Goal: Information Seeking & Learning: Compare options

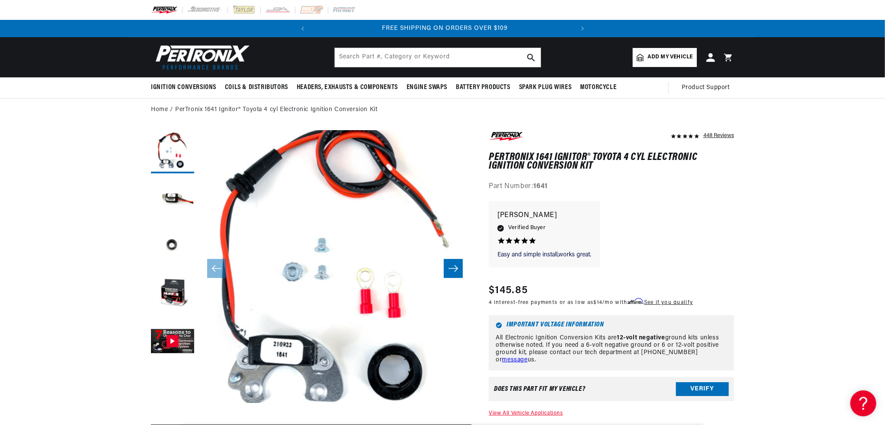
scroll to position [0, 262]
drag, startPoint x: 490, startPoint y: 153, endPoint x: 588, endPoint y: 155, distance: 98.2
click at [588, 155] on h1 "PerTronix 1641 Ignitor® Toyota 4 cyl Electronic Ignition Conversion Kit" at bounding box center [611, 162] width 245 height 18
copy h1 "PerTronix 1641 Ignitor"
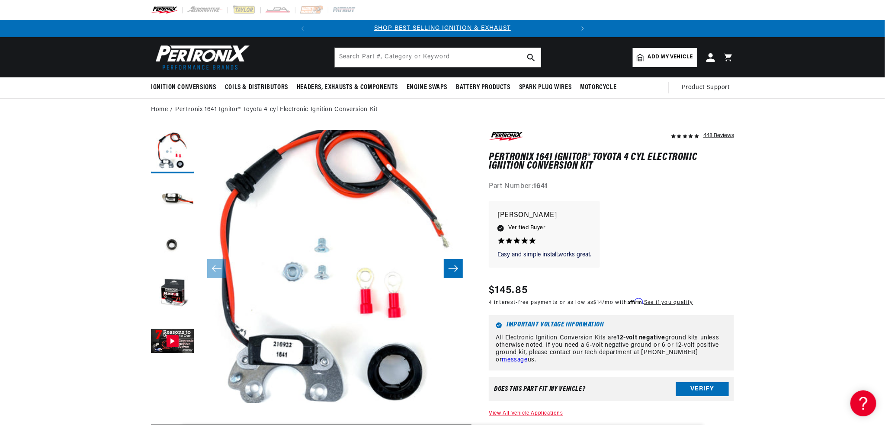
click at [721, 260] on div "Easy and simple install,works great. Easy and simple install,works great. David…" at bounding box center [611, 238] width 245 height 75
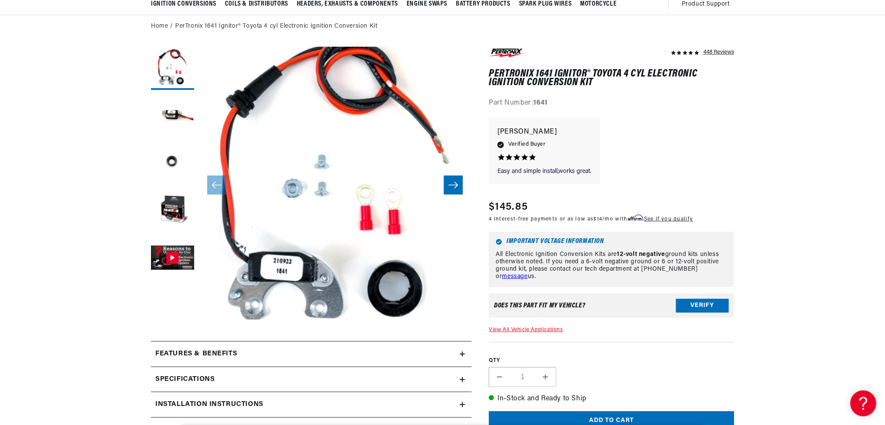
scroll to position [87, 0]
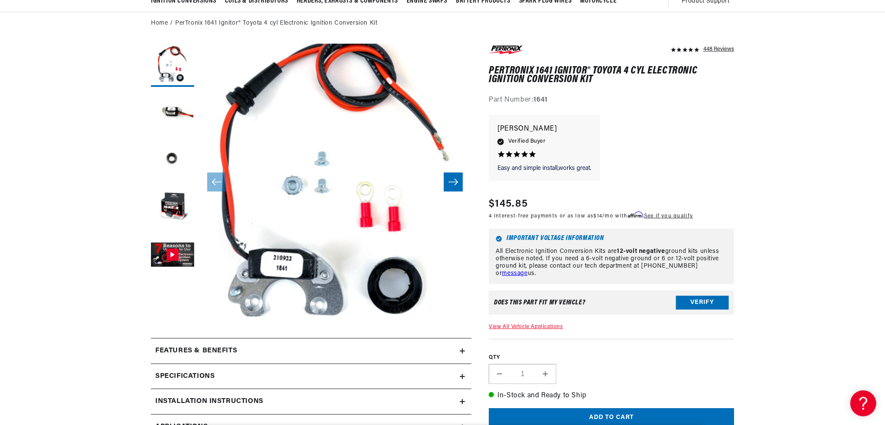
click at [172, 162] on button "Load image 3 in gallery view" at bounding box center [172, 160] width 43 height 43
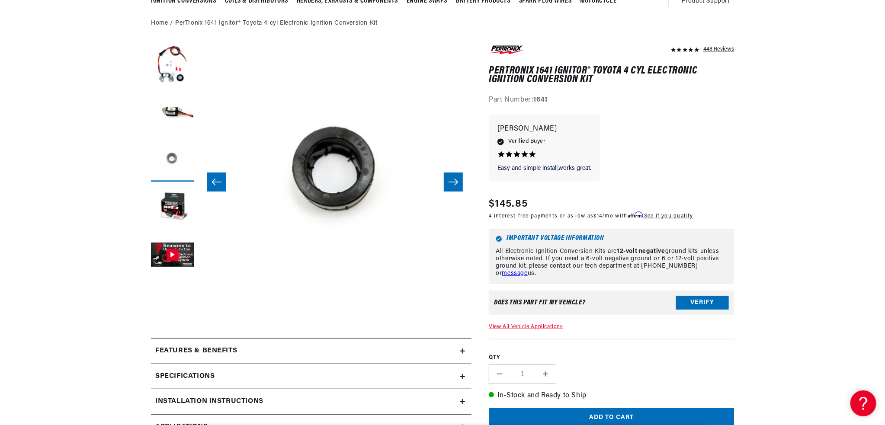
scroll to position [0, 546]
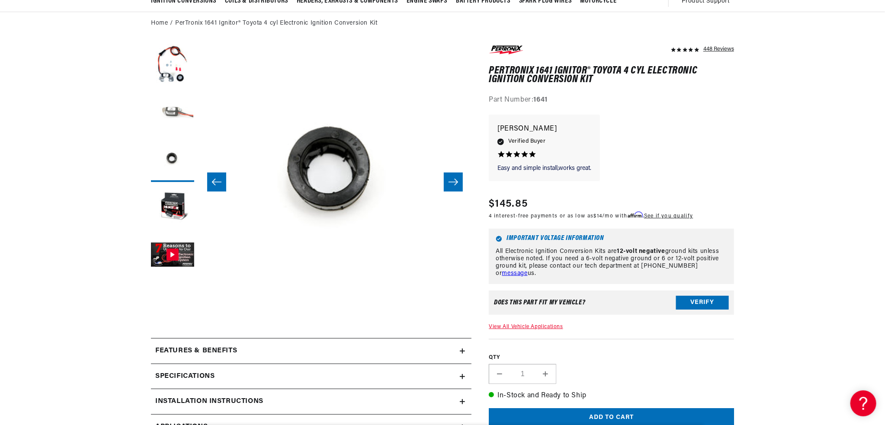
click at [173, 125] on button "Load image 2 in gallery view" at bounding box center [172, 112] width 43 height 43
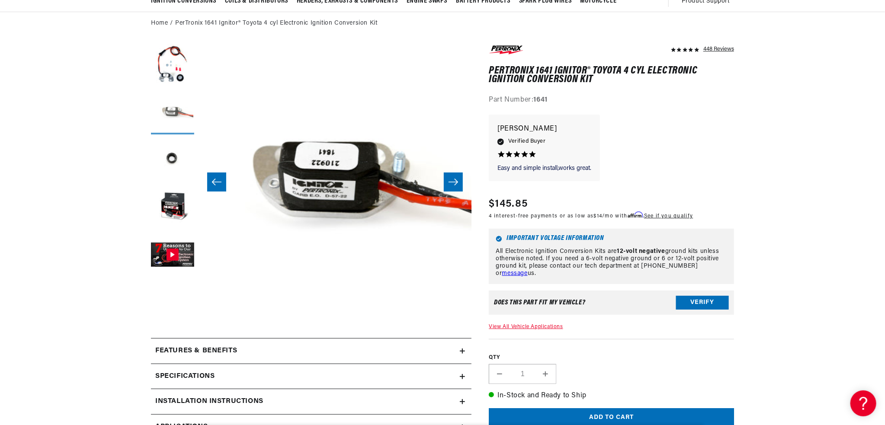
scroll to position [0, 0]
drag, startPoint x: 744, startPoint y: 137, endPoint x: 746, endPoint y: 132, distance: 4.8
click at [176, 76] on button "Load image 1 in gallery view" at bounding box center [172, 65] width 43 height 43
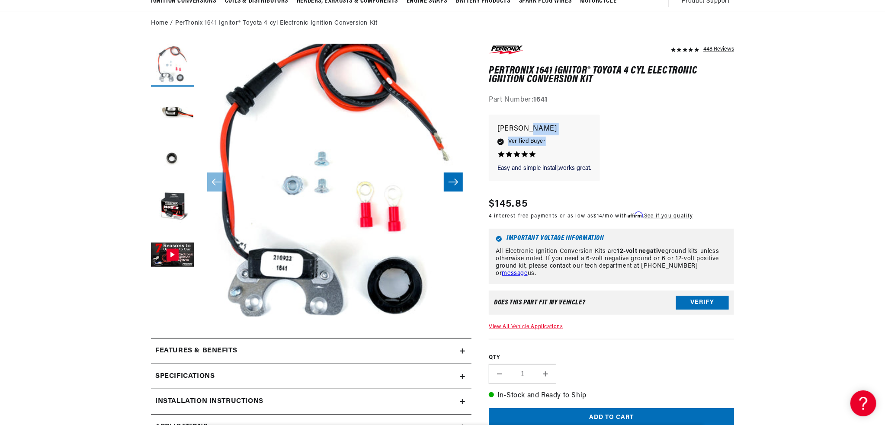
scroll to position [0, 262]
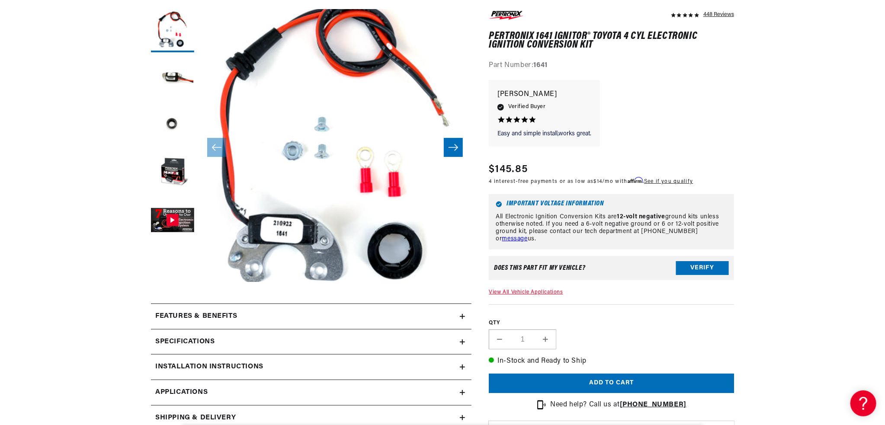
scroll to position [216, 0]
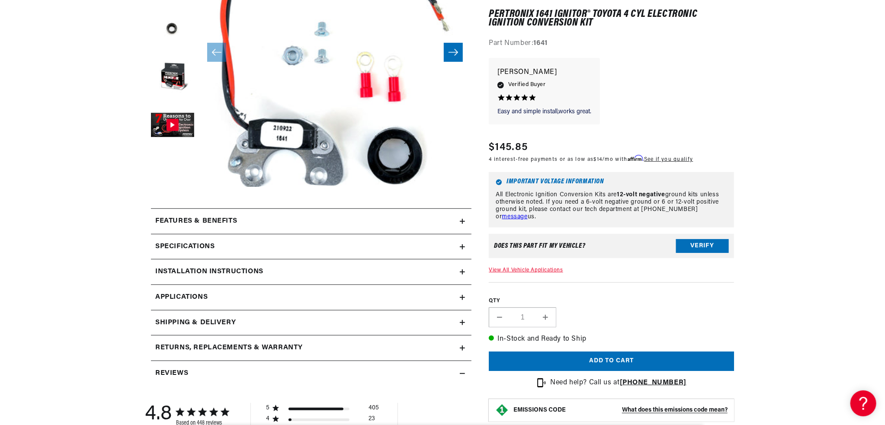
click at [456, 246] on div "Specifications" at bounding box center [305, 246] width 309 height 11
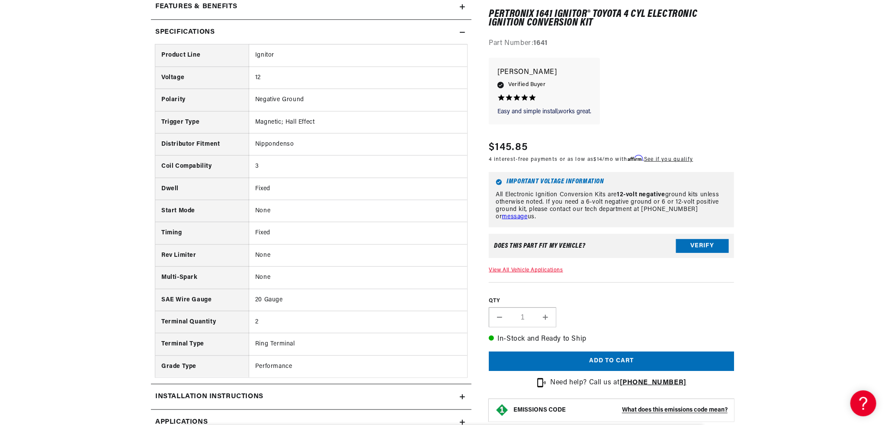
scroll to position [433, 0]
drag, startPoint x: 112, startPoint y: 170, endPoint x: 119, endPoint y: 166, distance: 8.2
drag, startPoint x: 262, startPoint y: 165, endPoint x: 270, endPoint y: 165, distance: 7.4
click at [270, 165] on td "3" at bounding box center [358, 165] width 218 height 22
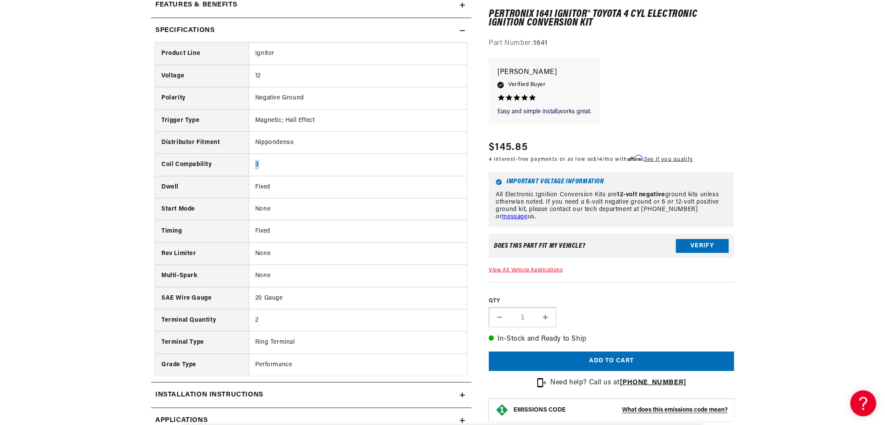
click at [270, 165] on td "3" at bounding box center [358, 165] width 218 height 22
click at [286, 169] on td "3" at bounding box center [358, 165] width 218 height 22
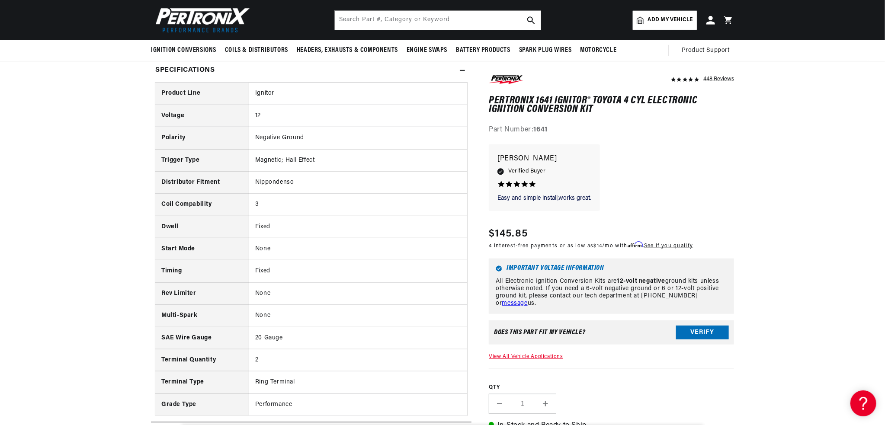
scroll to position [389, 0]
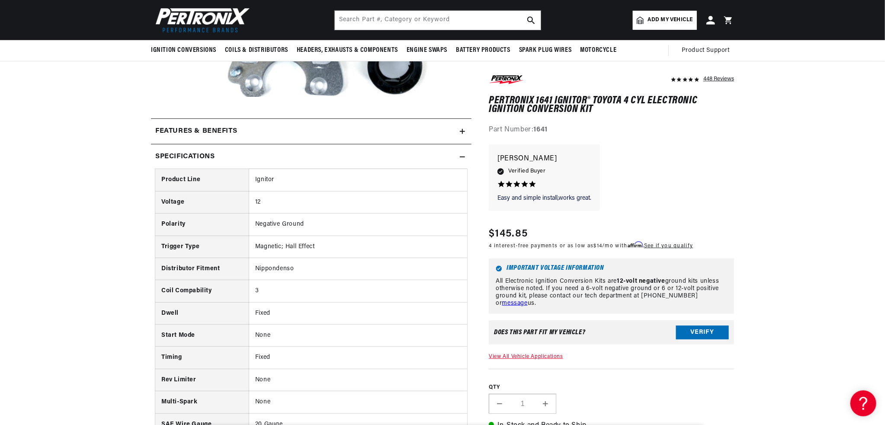
scroll to position [303, 0]
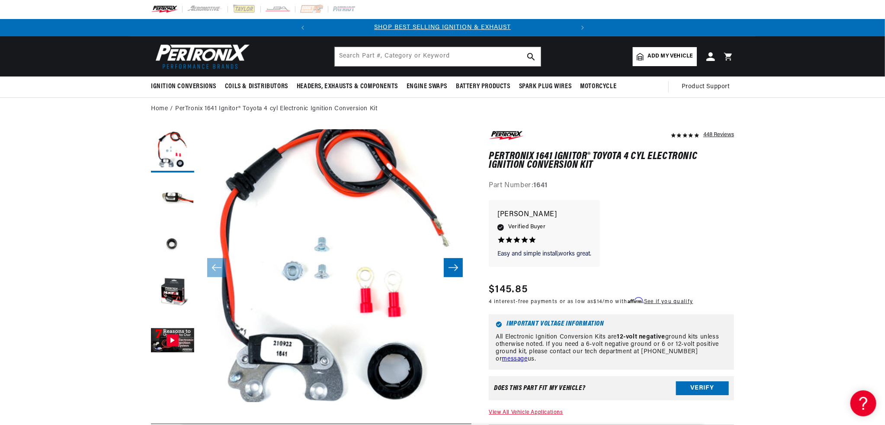
scroll to position [0, 0]
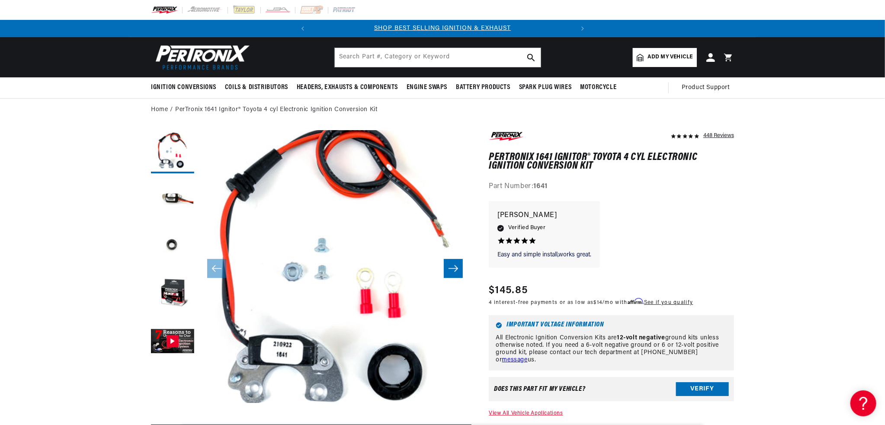
drag, startPoint x: 821, startPoint y: 273, endPoint x: 810, endPoint y: 262, distance: 15.3
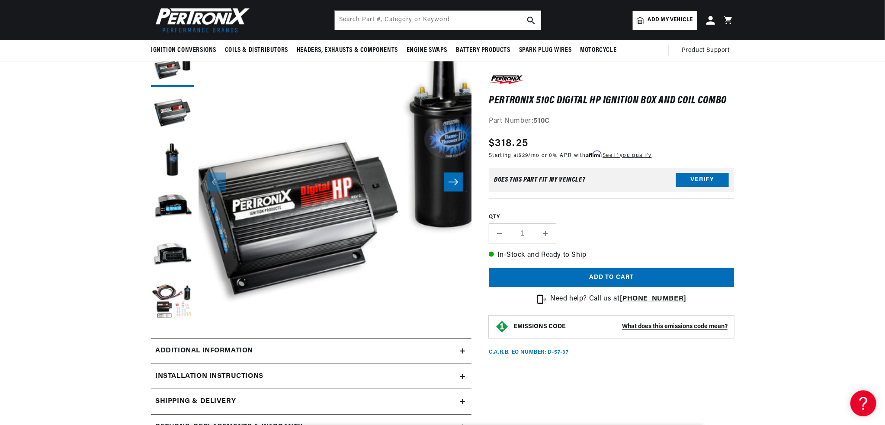
scroll to position [0, 262]
click at [54, 137] on section "PerTronix 510C Digital HP Ignition Box and Coil Combo PerTronix 510C Digital HP…" at bounding box center [442, 329] width 885 height 588
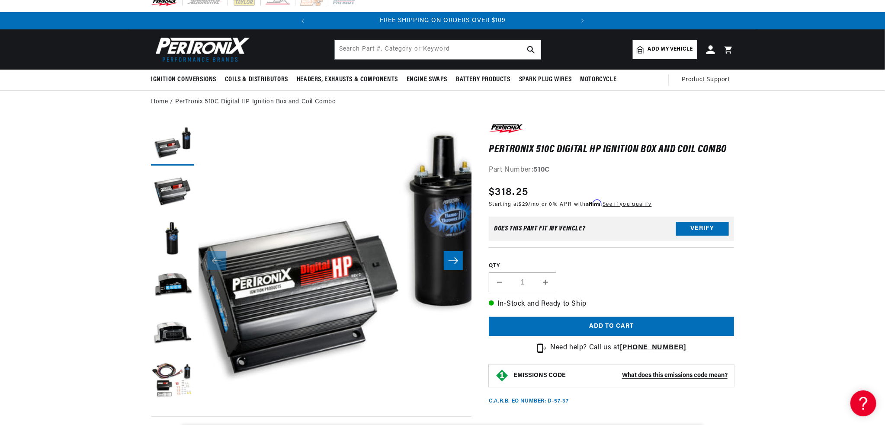
scroll to position [0, 0]
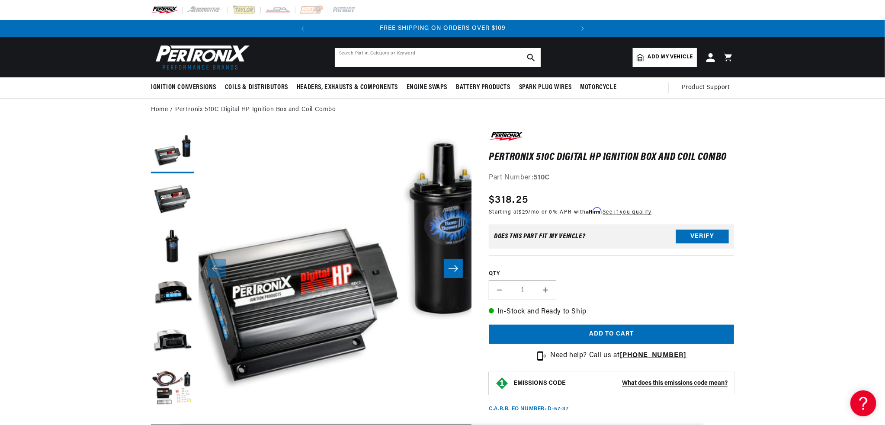
click at [380, 55] on input "text" at bounding box center [438, 57] width 206 height 19
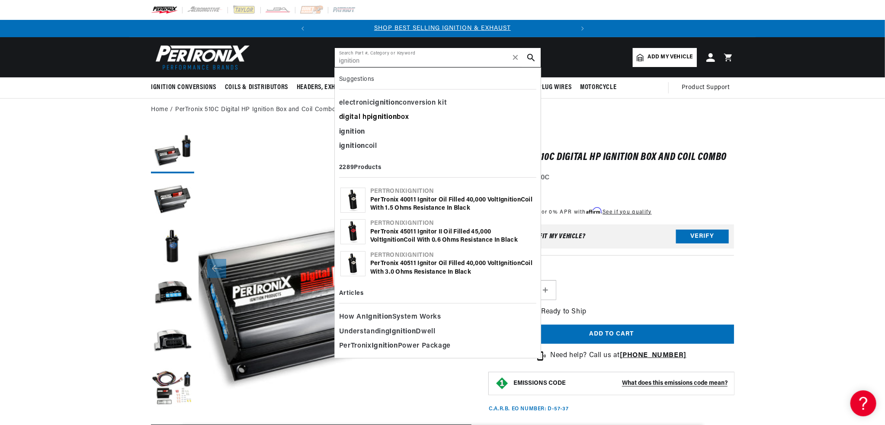
type input "ignition"
click at [372, 117] on div "digital hp ignition box" at bounding box center [437, 117] width 197 height 15
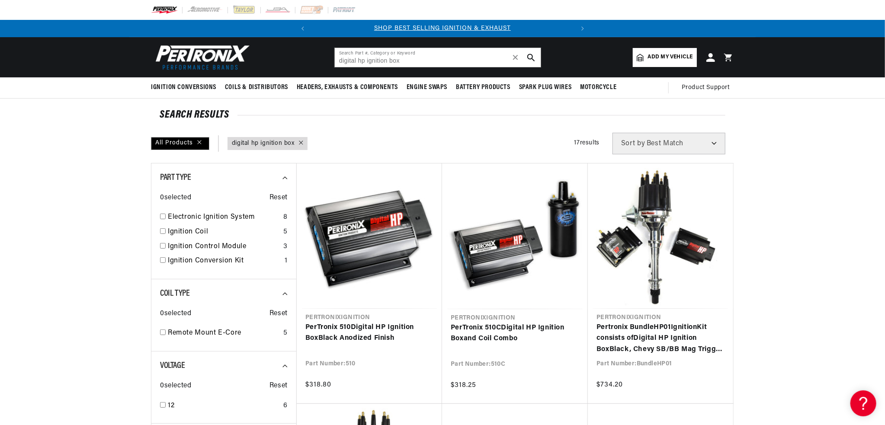
click at [459, 141] on div "All Products query : digital hp ignition box Filters 17 results Show Universal …" at bounding box center [442, 144] width 583 height 22
click at [469, 141] on div "All Products query : digital hp ignition box Filters 17 results Show Universal …" at bounding box center [442, 144] width 583 height 22
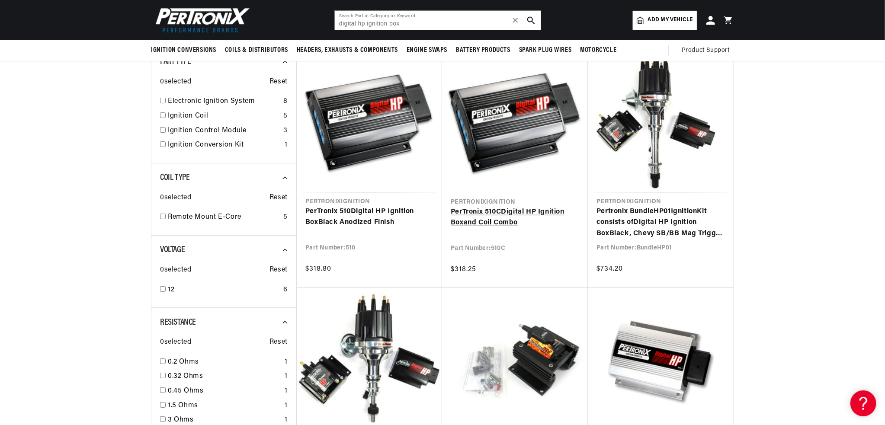
scroll to position [43, 0]
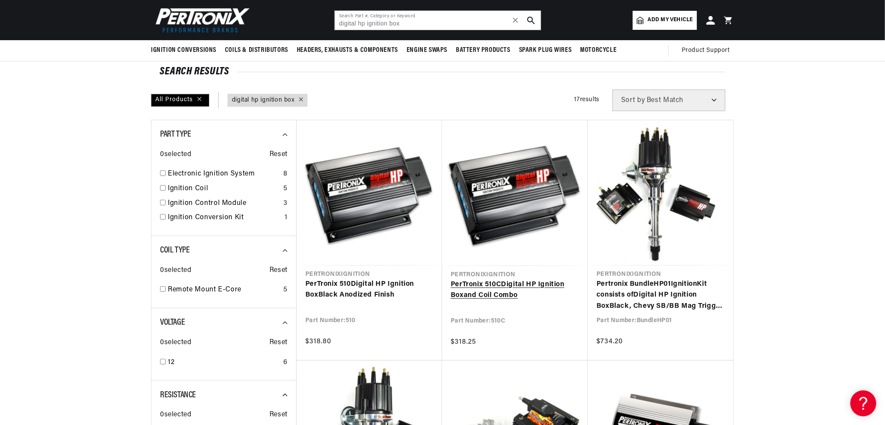
click at [505, 286] on link "PerTronix 510C Digital HP Ignition Box and Coil Combo" at bounding box center [515, 290] width 128 height 22
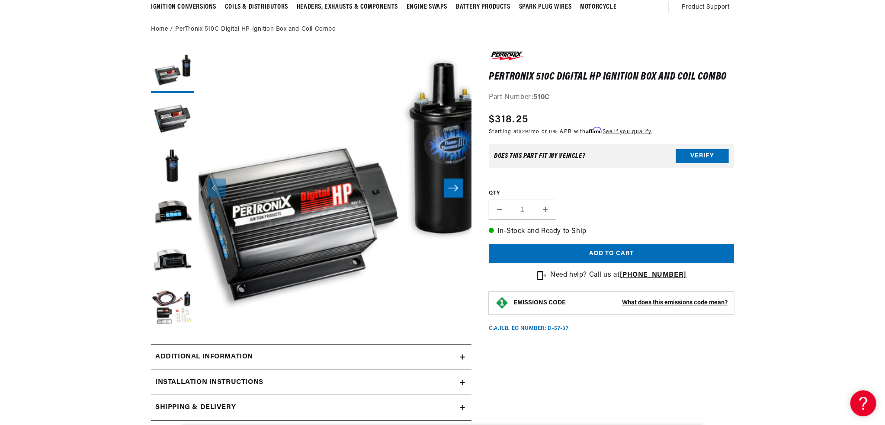
scroll to position [87, 0]
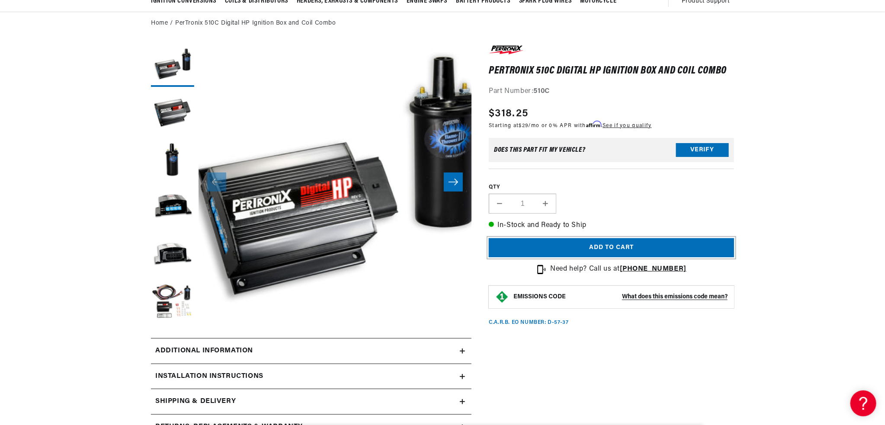
click at [631, 244] on button "Add to cart" at bounding box center [611, 247] width 245 height 19
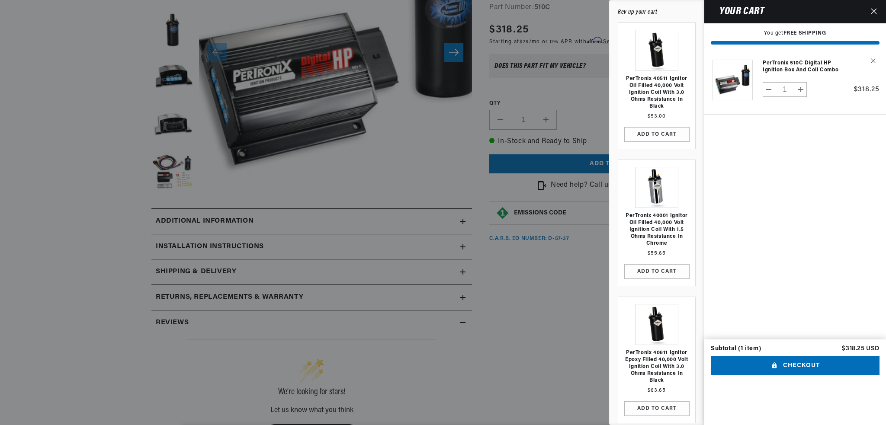
scroll to position [0, 262]
click at [809, 159] on cart-drawer-items "Product image Product Total Quantity PerTronix 510C Digital HP Ignition Box and…" at bounding box center [795, 195] width 182 height 289
click at [875, 60] on icon "Remove PerTronix 510C Digital HP Ignition Box and Coil Combo" at bounding box center [873, 60] width 5 height 5
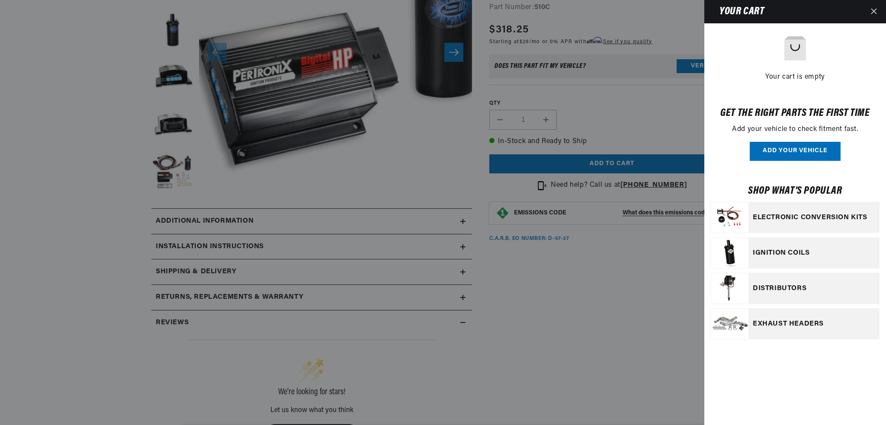
click at [363, 188] on div at bounding box center [443, 212] width 886 height 425
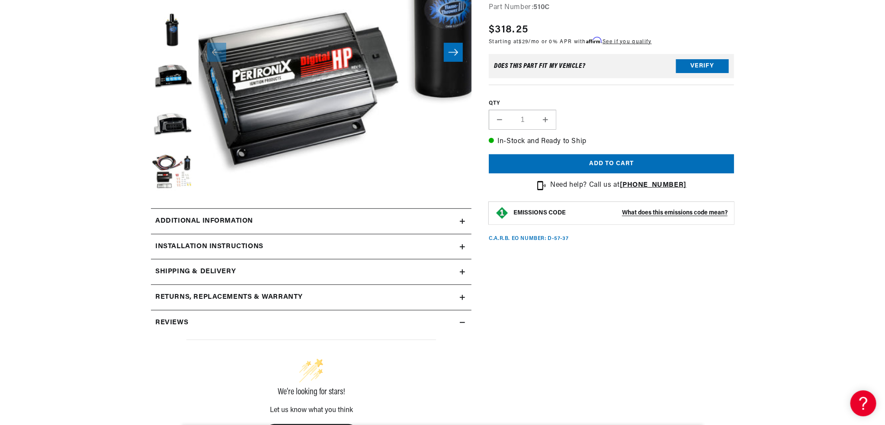
click at [250, 276] on div "Shipping & Delivery" at bounding box center [305, 272] width 309 height 11
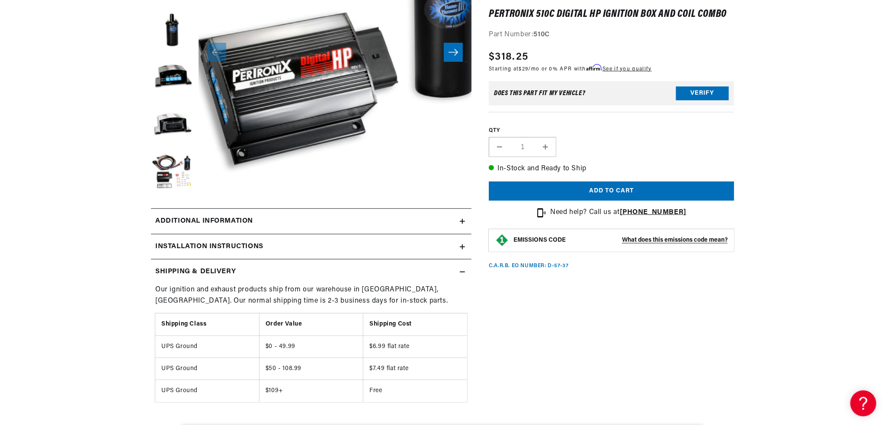
click at [244, 275] on div "Shipping & Delivery" at bounding box center [305, 272] width 309 height 11
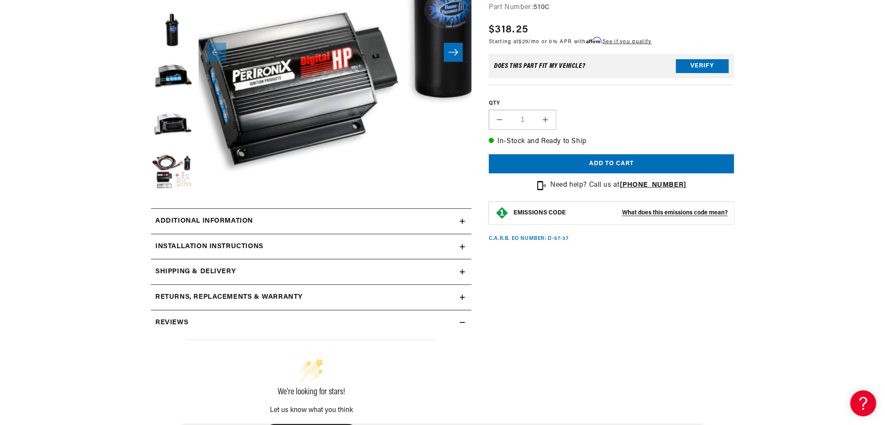
click at [240, 227] on summary "Additional information" at bounding box center [311, 221] width 321 height 25
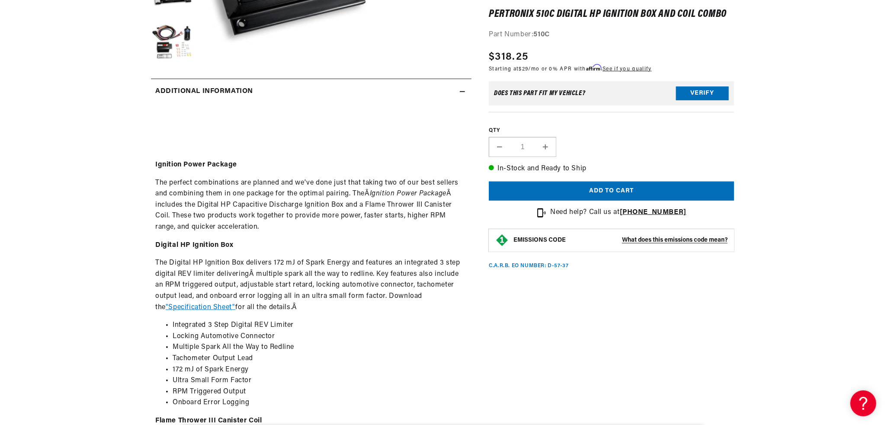
scroll to position [0, 262]
click at [279, 243] on p "Digital HP Ignition Box" at bounding box center [311, 245] width 312 height 11
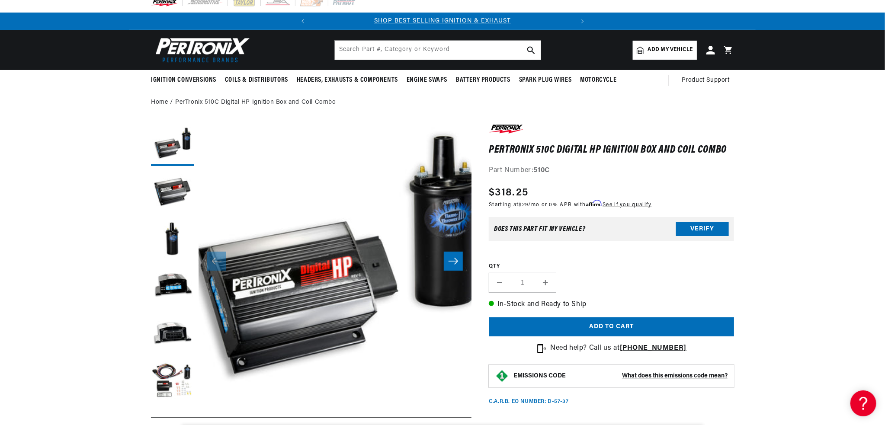
scroll to position [0, 0]
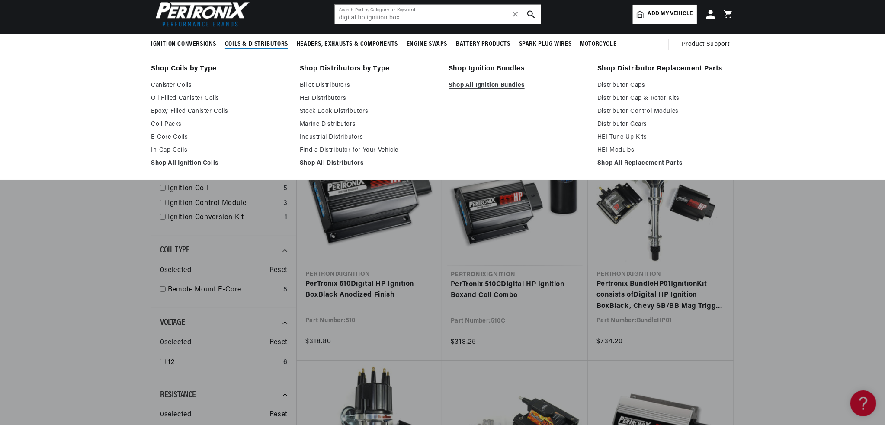
click at [242, 44] on span "Coils & Distributors" at bounding box center [256, 44] width 63 height 9
click at [179, 84] on link "Canister Coils" at bounding box center [219, 85] width 137 height 10
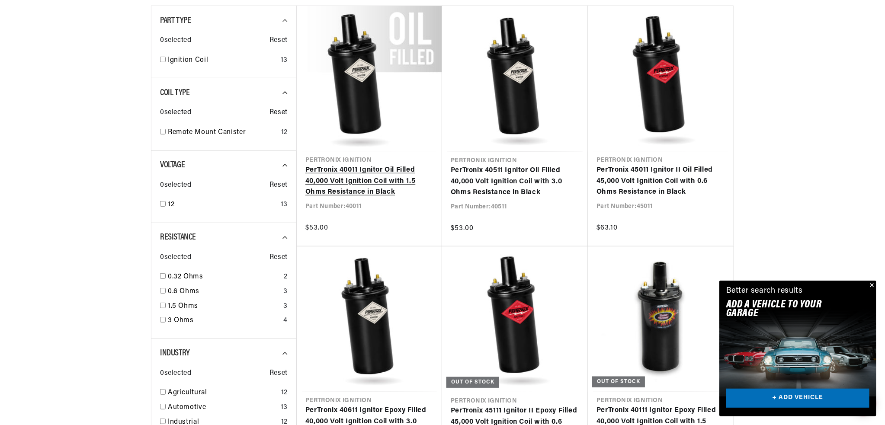
scroll to position [346, 0]
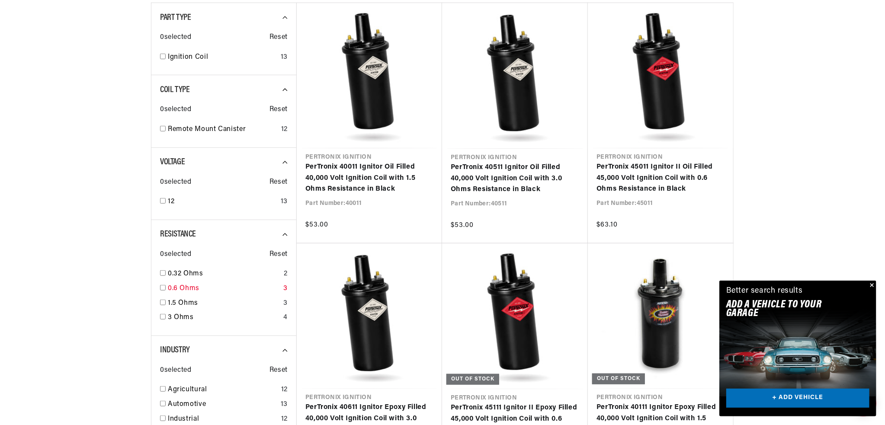
click at [161, 290] on div "0.6 Ohms 3" at bounding box center [224, 290] width 128 height 15
checkbox input "true"
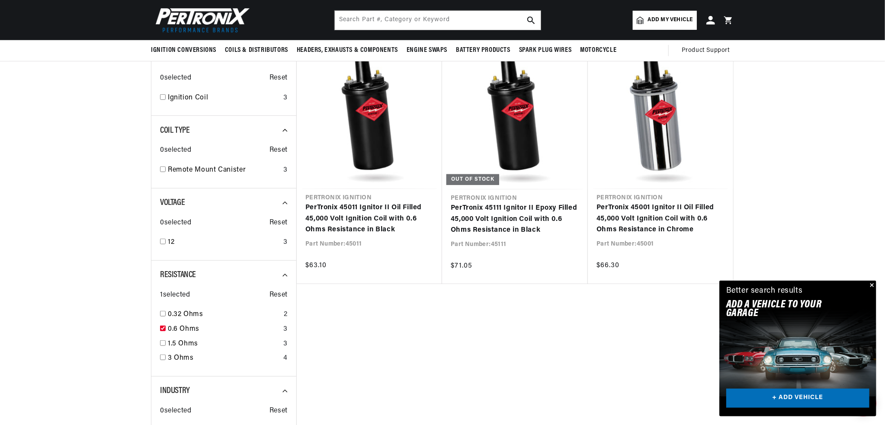
scroll to position [303, 0]
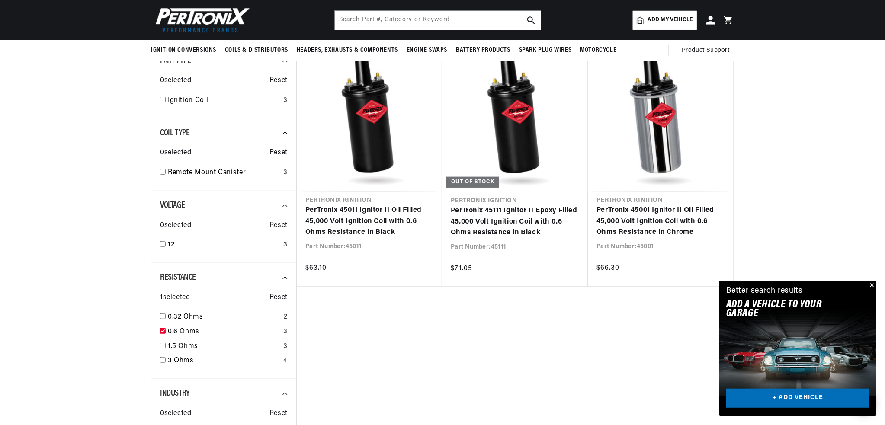
click at [497, 318] on div "Pertronix Ignition PerTronix 45011 Ignitor II Oil Filled 45,000 Volt Ignition C…" at bounding box center [514, 258] width 437 height 425
click at [545, 313] on div "Pertronix Ignition PerTronix 45011 Ignitor II Oil Filled 45,000 Volt Ignition C…" at bounding box center [514, 258] width 437 height 425
click at [872, 285] on button "Close" at bounding box center [871, 286] width 10 height 10
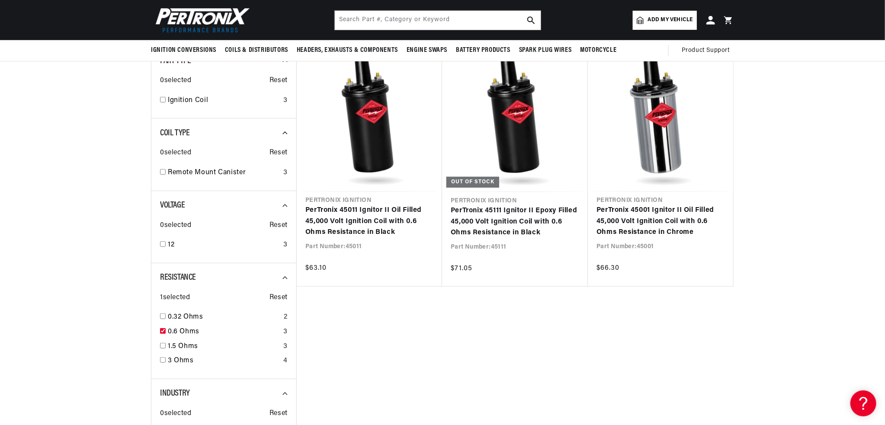
click at [450, 353] on div "Pertronix Ignition PerTronix 45011 Ignitor II Oil Filled 45,000 Volt Ignition C…" at bounding box center [514, 258] width 437 height 425
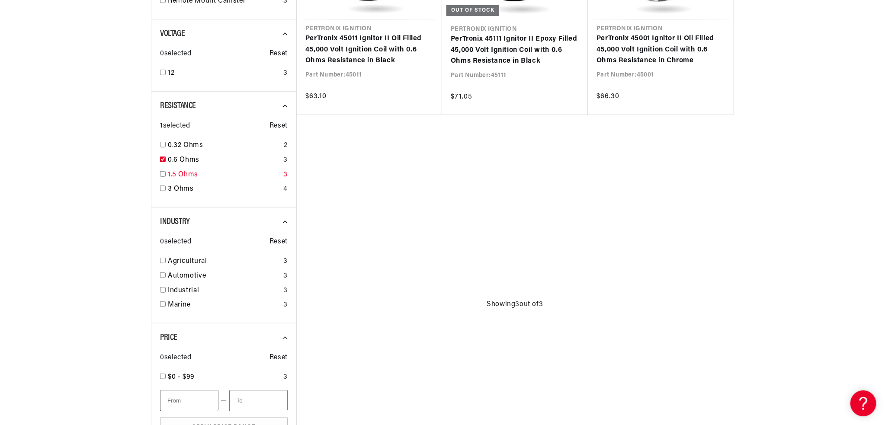
scroll to position [476, 0]
click at [412, 349] on div "All Products Resistance : 0.6 Ohms Filters 3 results Show Universal Parts Sort …" at bounding box center [442, 225] width 583 height 765
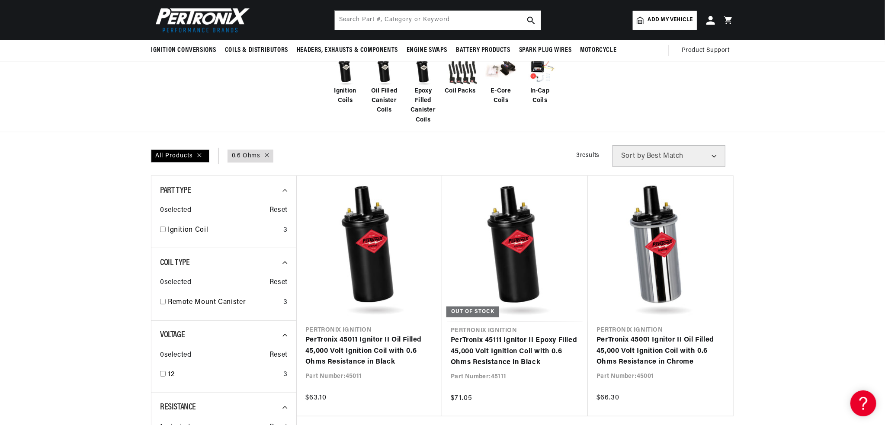
scroll to position [173, 0]
click at [193, 231] on link "Ignition Coil" at bounding box center [224, 230] width 112 height 11
checkbox input "true"
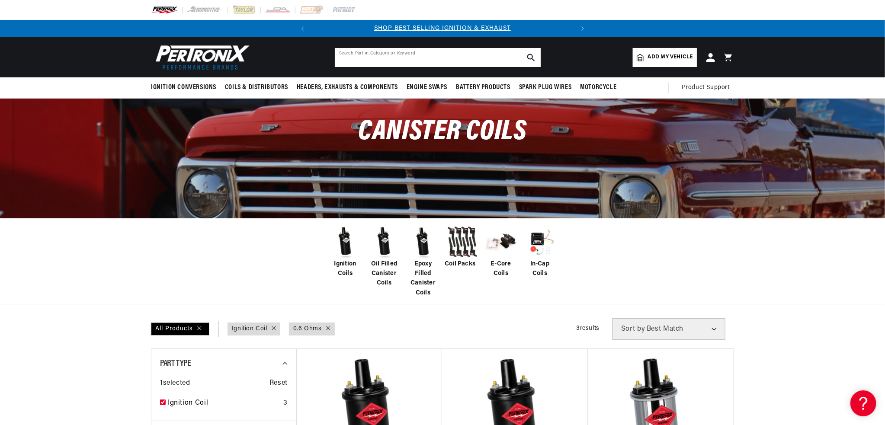
click at [388, 52] on input "text" at bounding box center [438, 57] width 206 height 19
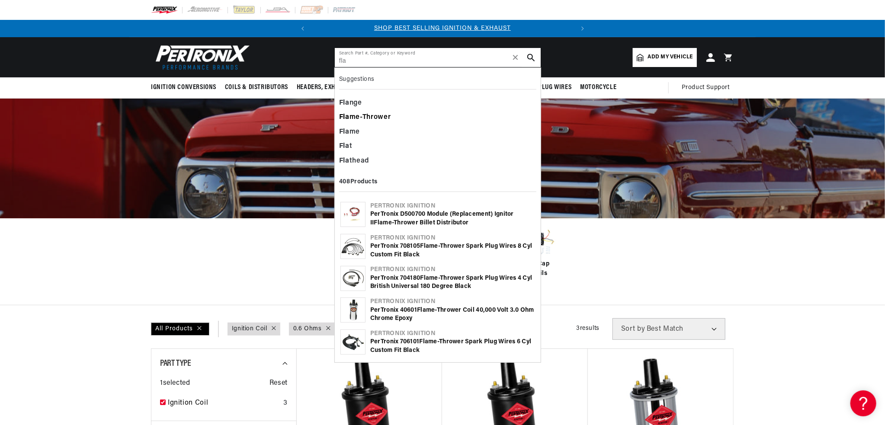
type input "fla"
click at [383, 120] on div "Fla me-Thrower" at bounding box center [437, 117] width 197 height 15
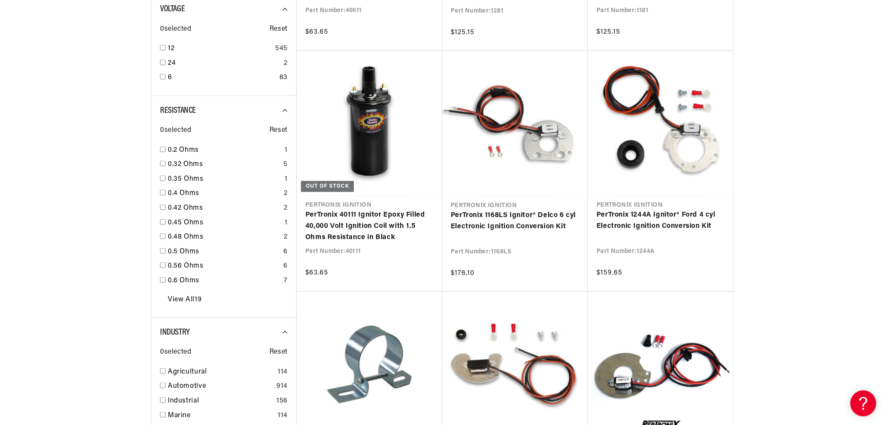
scroll to position [606, 0]
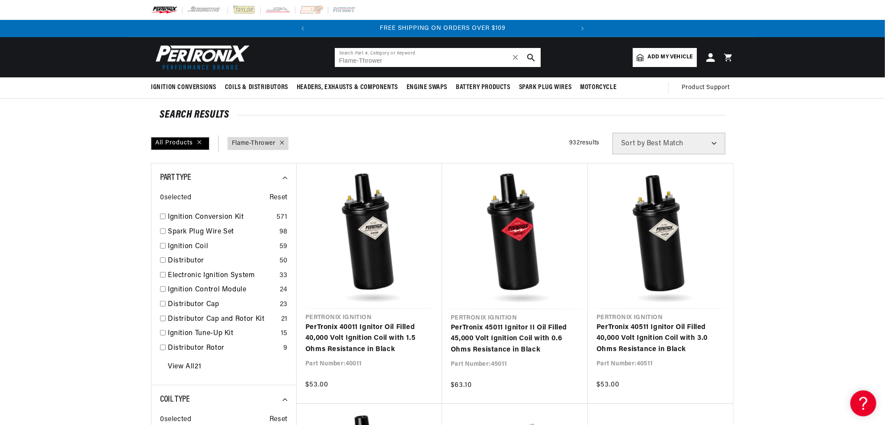
click at [389, 58] on input "Flame-Thrower" at bounding box center [438, 57] width 206 height 19
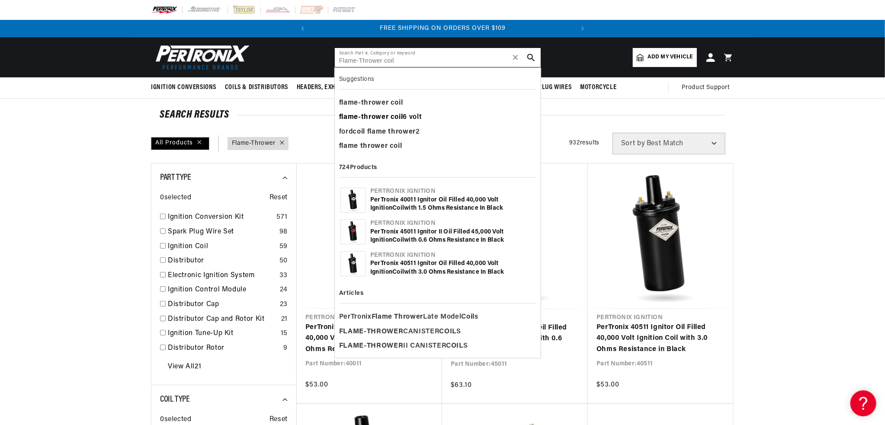
type input "Flame-Thrower coil"
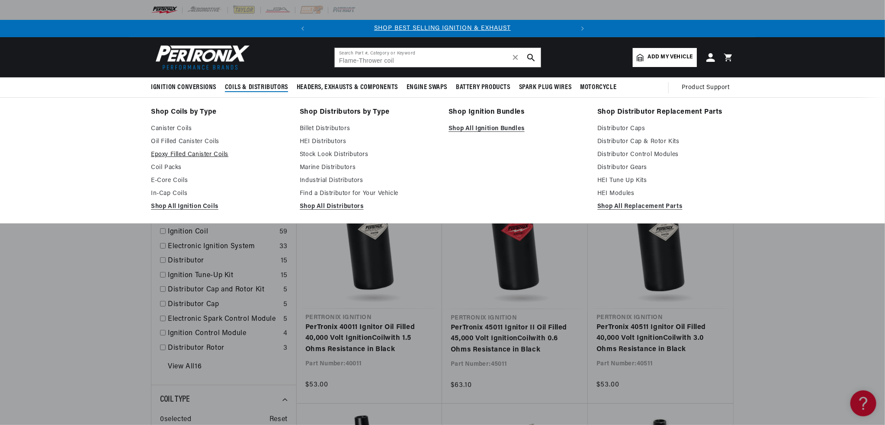
click at [196, 152] on link "Epoxy Filled Canister Coils" at bounding box center [219, 155] width 137 height 10
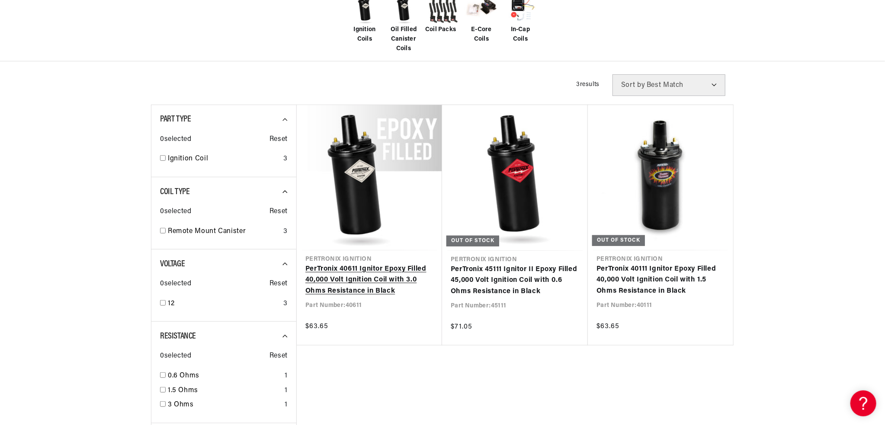
scroll to position [260, 0]
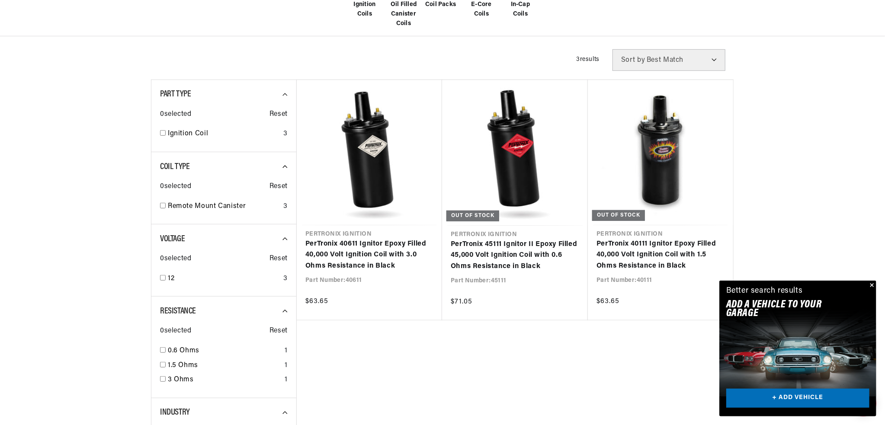
click at [818, 235] on div at bounding box center [442, 417] width 885 height 736
click at [819, 233] on div at bounding box center [442, 417] width 885 height 736
click at [874, 285] on button "Close" at bounding box center [871, 286] width 10 height 10
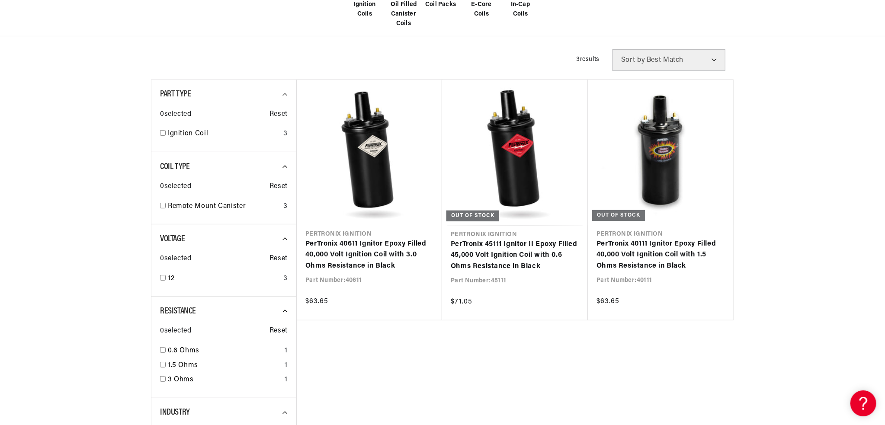
click at [820, 238] on div at bounding box center [442, 417] width 885 height 736
click at [821, 238] on div at bounding box center [442, 417] width 885 height 736
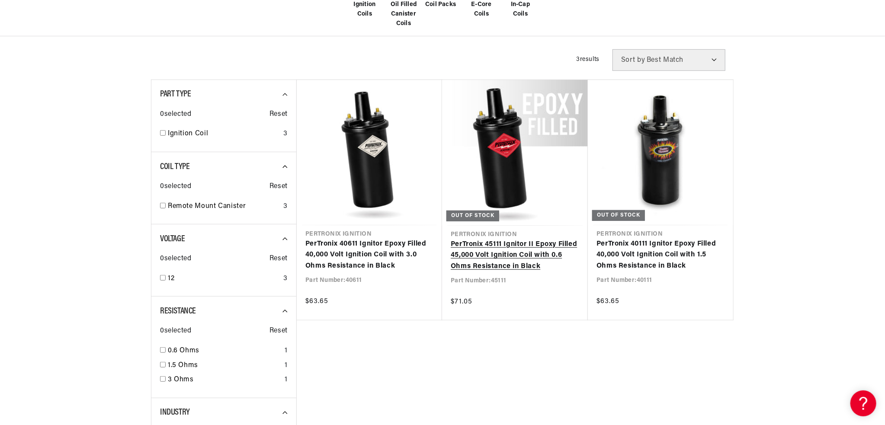
scroll to position [0, 0]
click at [520, 253] on link "PerTronix 45111 Ignitor II Epoxy Filled 45,000 Volt Ignition Coil with 0.6 Ohms…" at bounding box center [515, 255] width 128 height 33
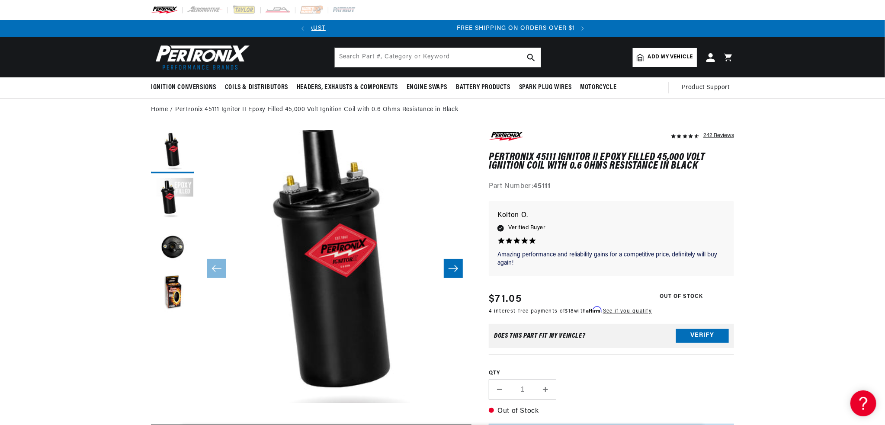
drag, startPoint x: 178, startPoint y: 292, endPoint x: 170, endPoint y: 292, distance: 8.2
click at [177, 292] on button "Load image 4 in gallery view" at bounding box center [172, 294] width 43 height 43
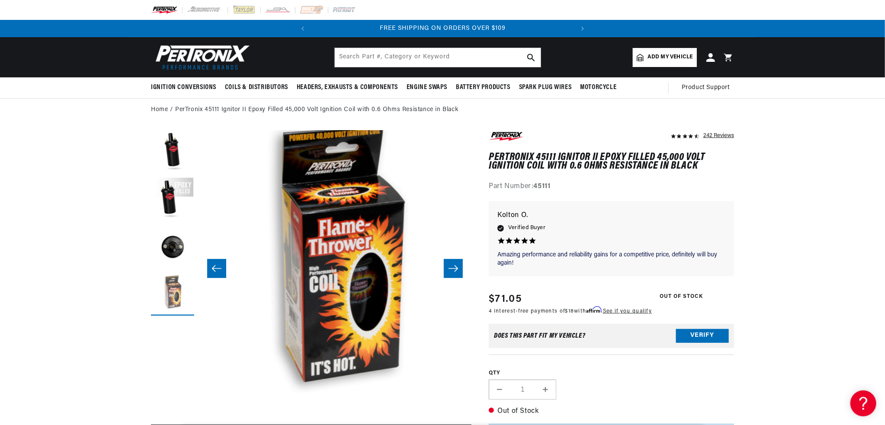
scroll to position [0, 819]
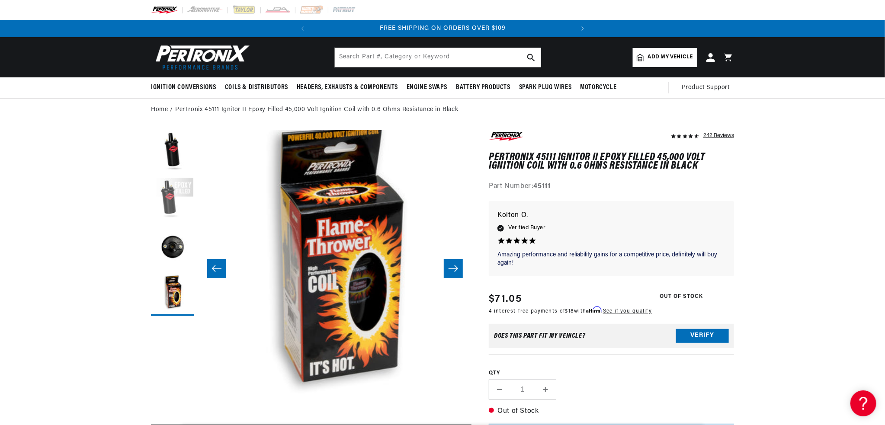
click at [177, 205] on button "Load image 2 in gallery view" at bounding box center [172, 199] width 43 height 43
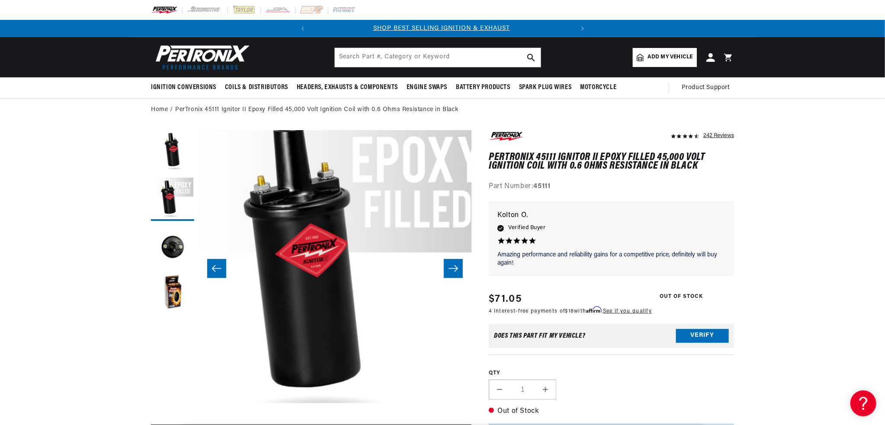
scroll to position [0, 0]
drag, startPoint x: 489, startPoint y: 155, endPoint x: 556, endPoint y: 155, distance: 66.6
click at [556, 155] on h1 "PerTronix 45111 Ignitor II Epoxy Filled 45,000 Volt Ignition Coil with 0.6 Ohms…" at bounding box center [611, 162] width 245 height 18
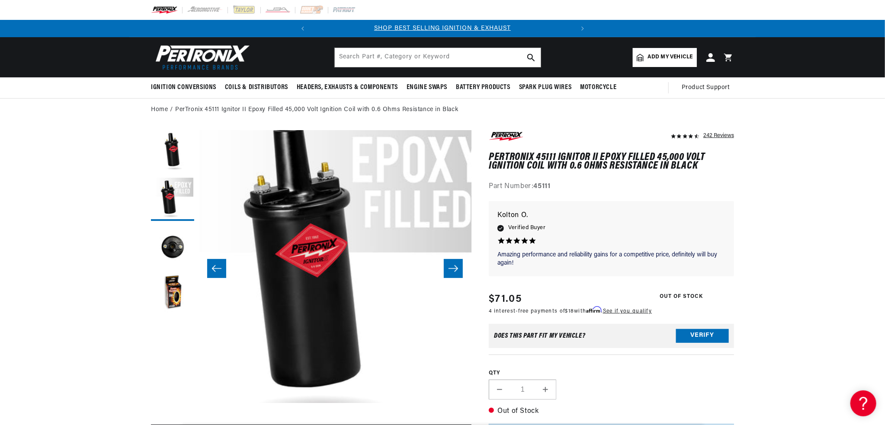
click at [610, 176] on div "242 Reviews" at bounding box center [611, 161] width 245 height 62
click at [510, 158] on h1 "PerTronix 45111 Ignitor II Epoxy Filled 45,000 Volt Ignition Coil with 0.6 Ohms…" at bounding box center [611, 162] width 245 height 18
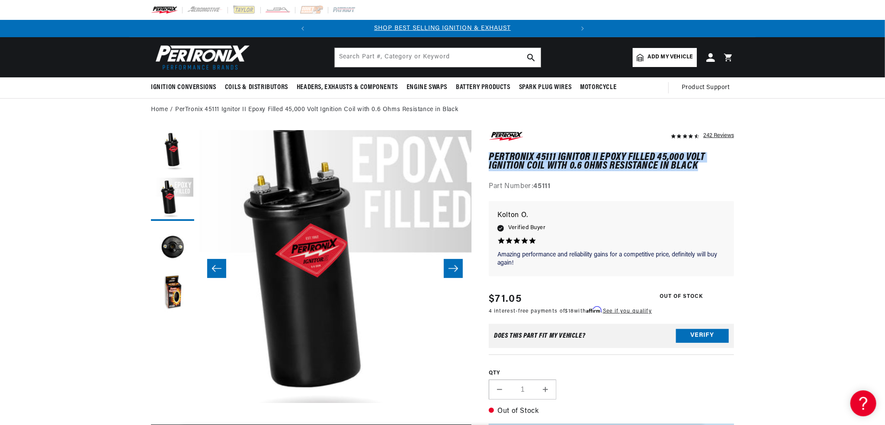
drag, startPoint x: 489, startPoint y: 154, endPoint x: 673, endPoint y: 164, distance: 184.1
click at [698, 165] on h1 "PerTronix 45111 Ignitor II Epoxy Filled 45,000 Volt Ignition Coil with 0.6 Ohms…" at bounding box center [611, 162] width 245 height 18
copy h1 "PerTronix 45111 Ignitor II Epoxy Filled 45,000 Volt Ignition Coil with 0.6 Ohms…"
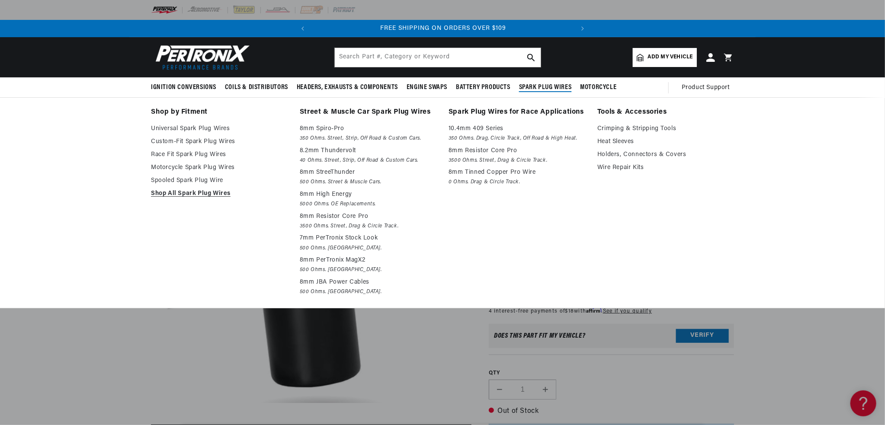
scroll to position [0, 262]
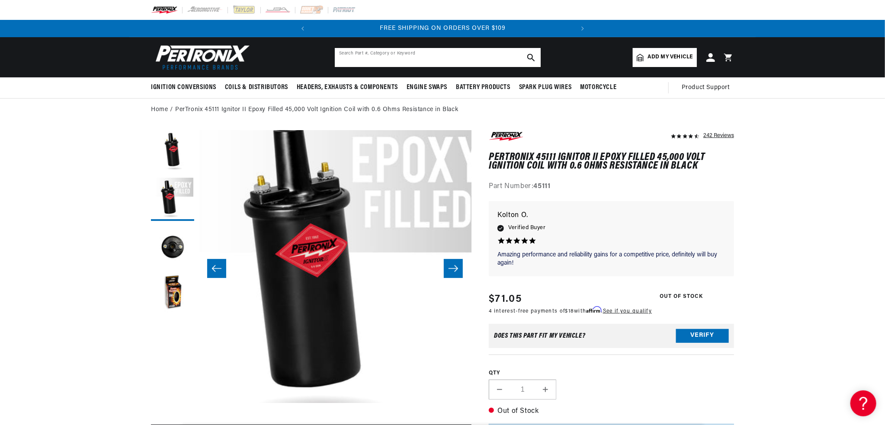
click at [372, 57] on input "text" at bounding box center [438, 57] width 206 height 19
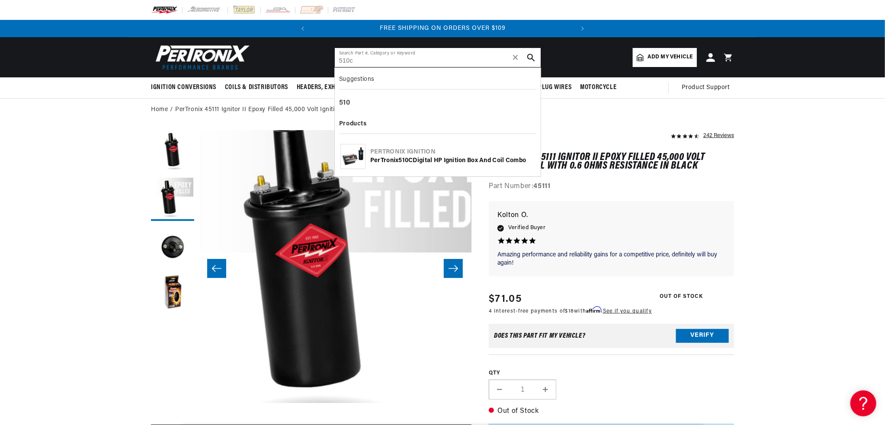
type input "510c"
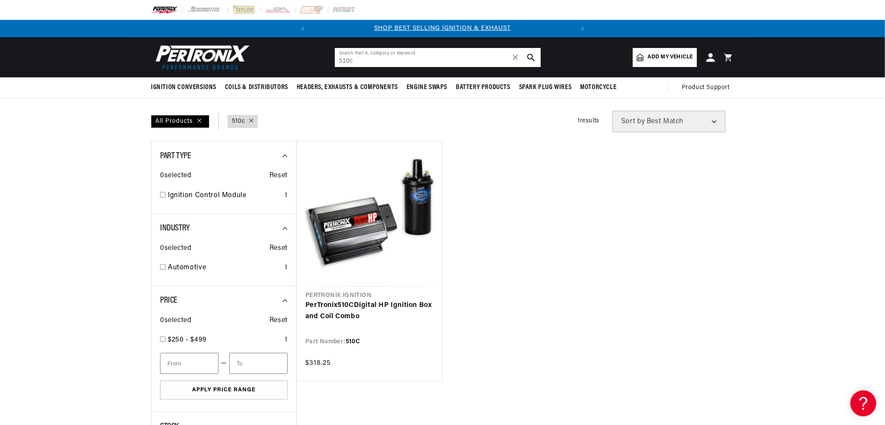
click at [410, 52] on input "510c" at bounding box center [438, 57] width 206 height 19
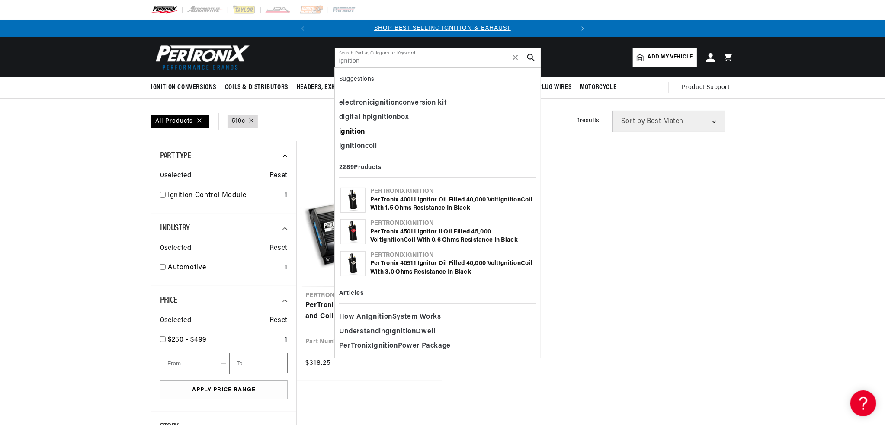
type input "ignition"
click at [359, 129] on b "ignition" at bounding box center [352, 131] width 26 height 7
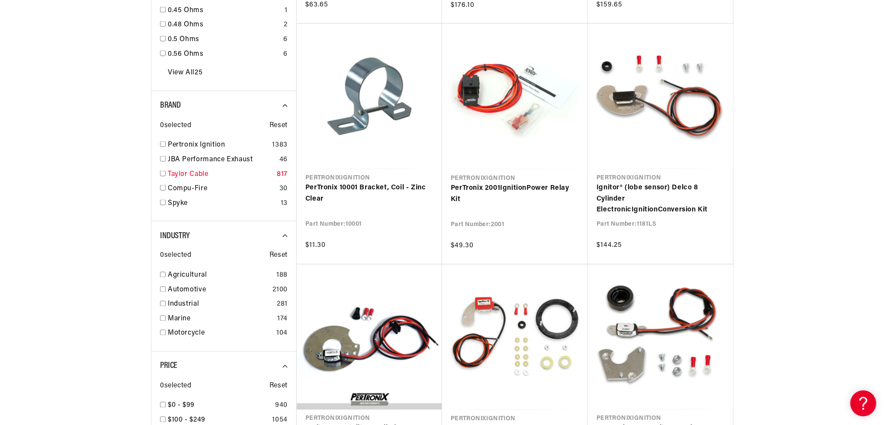
scroll to position [865, 0]
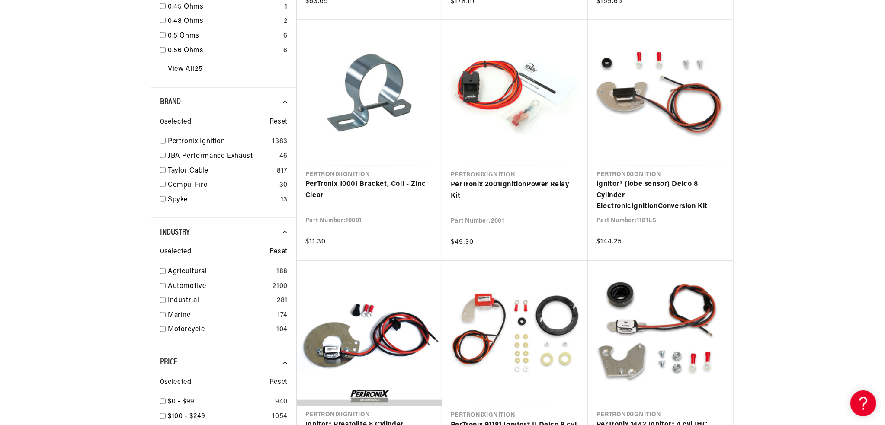
click at [777, 169] on section "SEARCH RESULTS All Products query : ignition Filters 2289 results Show Universa…" at bounding box center [442, 257] width 885 height 2048
click at [51, 167] on section "SEARCH RESULTS All Products query : ignition Filters 2289 results Show Universa…" at bounding box center [442, 257] width 885 height 2048
click at [79, 172] on section "SEARCH RESULTS All Products query : ignition Filters 2289 results Show Universa…" at bounding box center [442, 257] width 885 height 2048
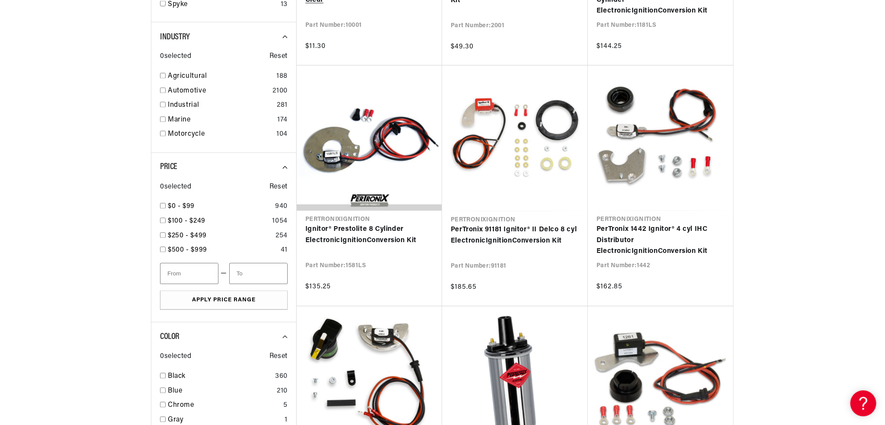
scroll to position [1082, 0]
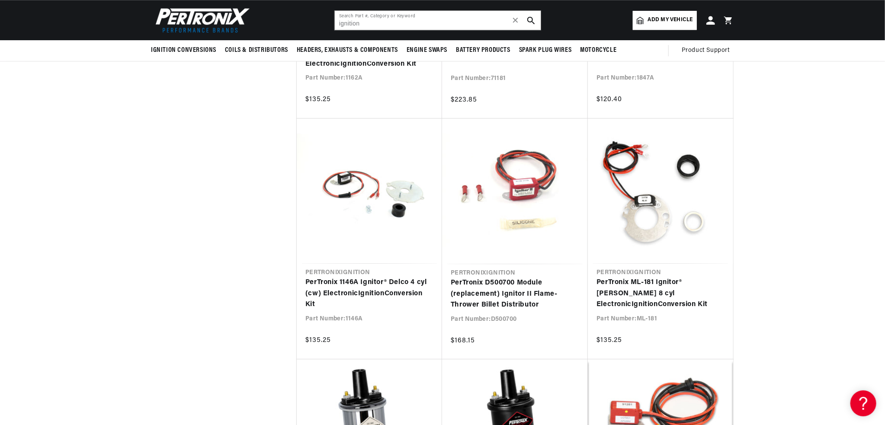
scroll to position [0, 262]
drag, startPoint x: 802, startPoint y: 200, endPoint x: 806, endPoint y: 202, distance: 4.7
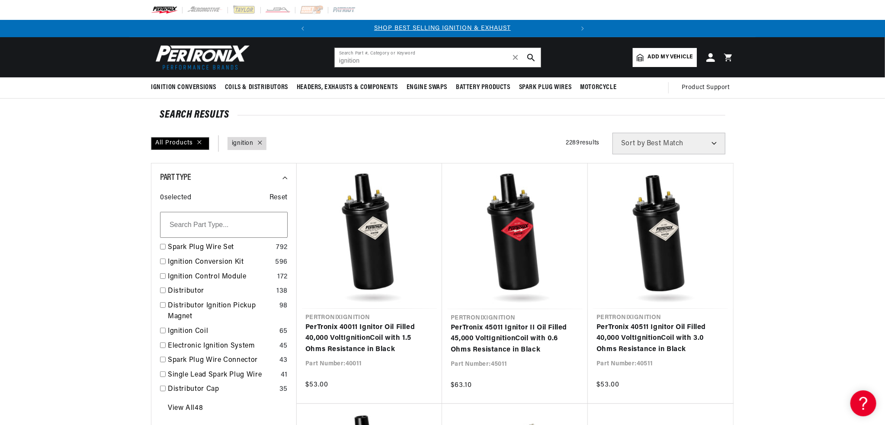
scroll to position [0, 0]
click at [212, 276] on link "Ignition Control Module" at bounding box center [221, 277] width 106 height 11
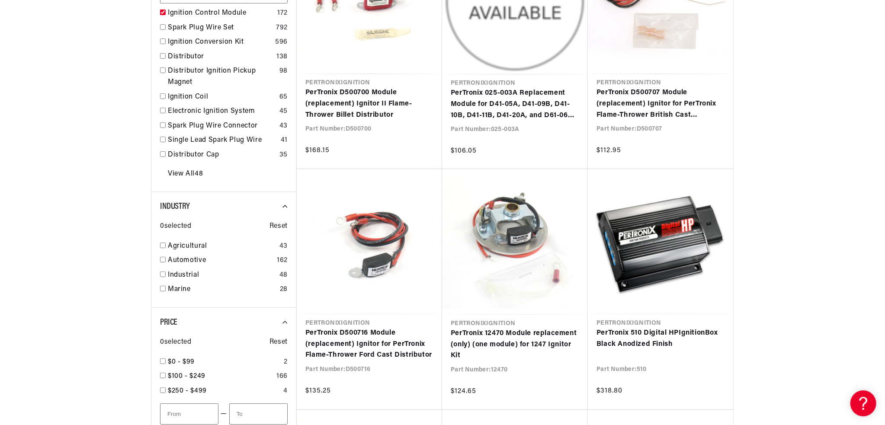
scroll to position [216, 0]
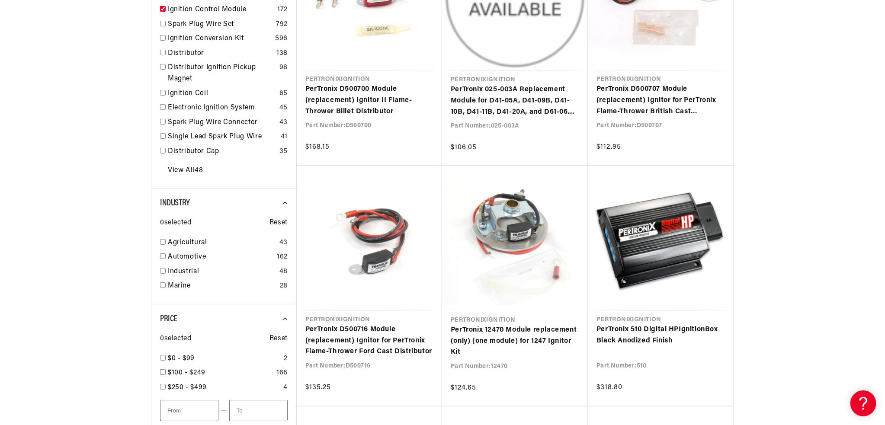
click at [833, 283] on section "SEARCH RESULTS All Products query : ignition Part Type : Ignition Control Modul…" at bounding box center [442, 413] width 885 height 1062
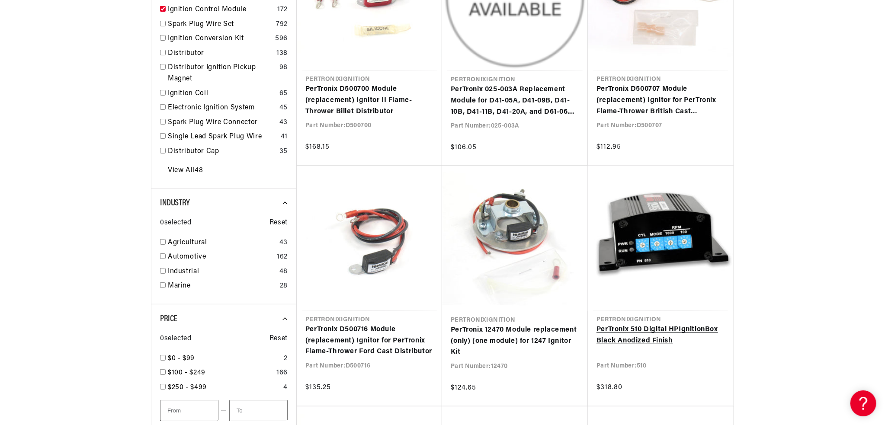
scroll to position [0, 0]
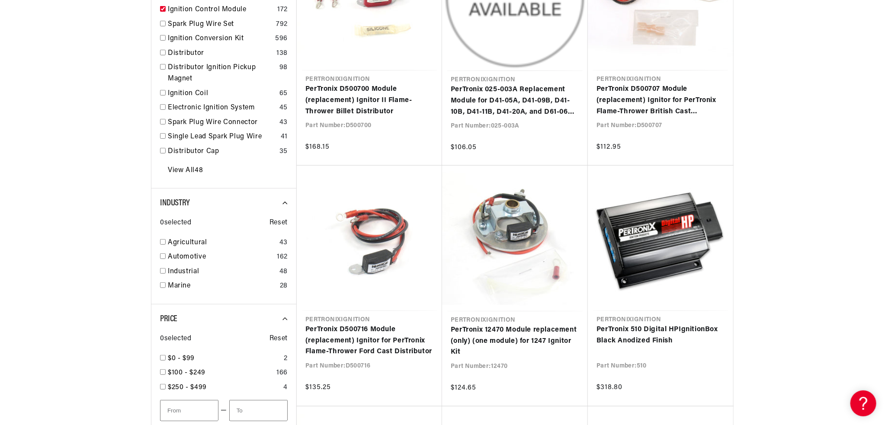
click at [797, 316] on section "SEARCH RESULTS All Products query : ignition Part Type : Ignition Control Modul…" at bounding box center [442, 413] width 885 height 1062
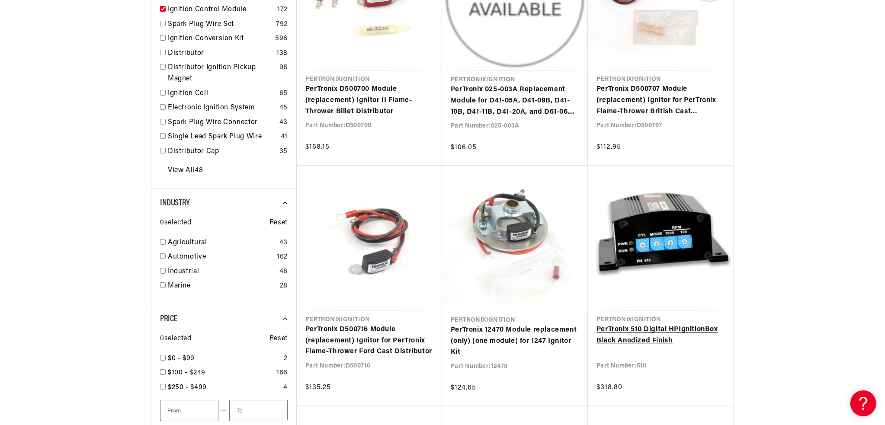
click at [651, 333] on link "PerTronix 510 Digital HP Ignition Box Black Anodized Finish" at bounding box center [661, 335] width 128 height 22
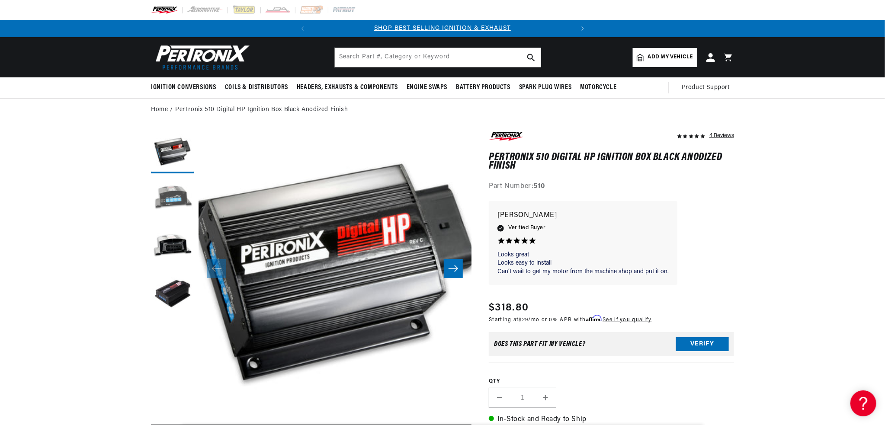
click at [170, 209] on button "Load image 2 in gallery view" at bounding box center [172, 199] width 43 height 43
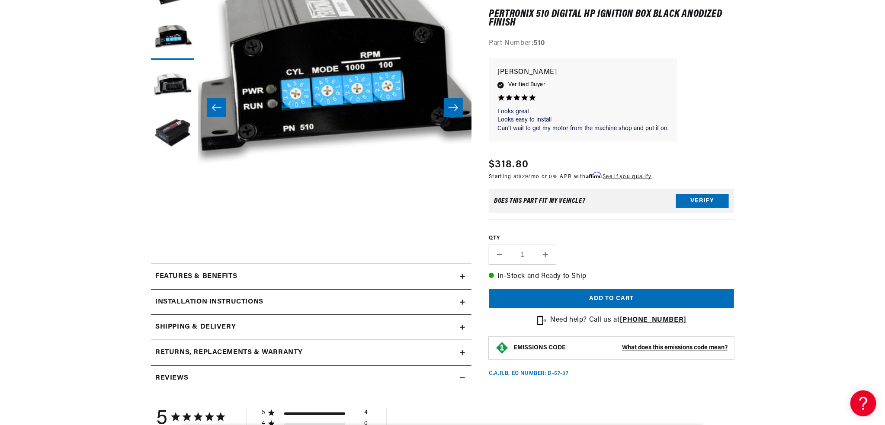
scroll to position [173, 0]
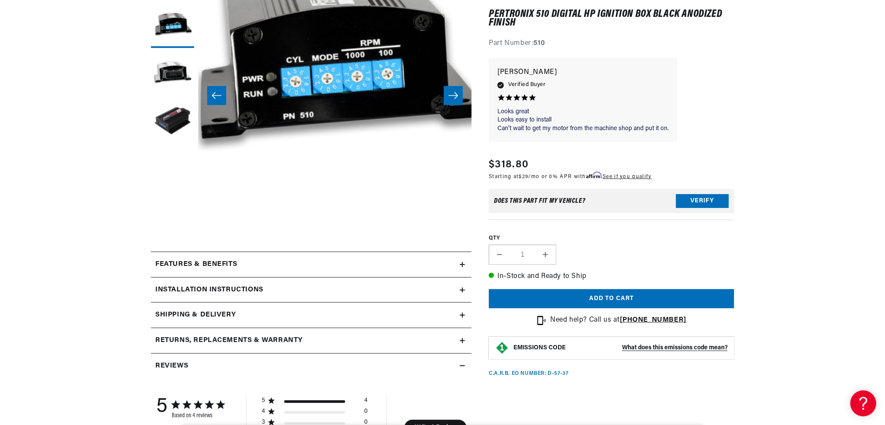
click at [207, 268] on h2 "Features & Benefits" at bounding box center [196, 264] width 82 height 11
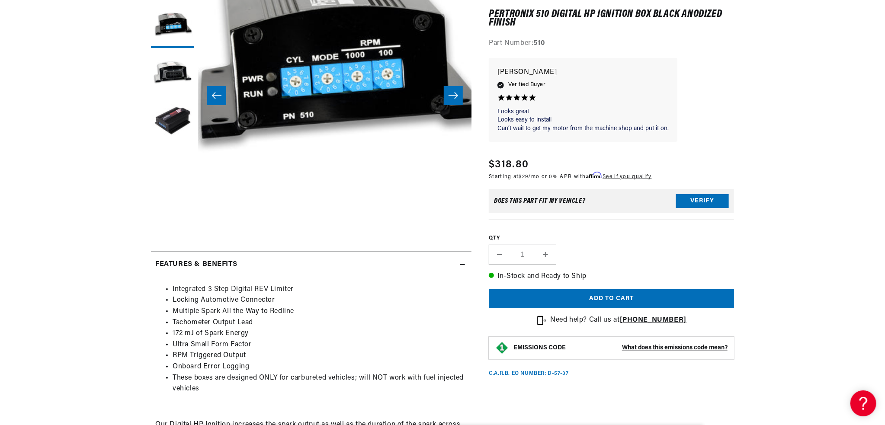
scroll to position [0, 262]
click at [207, 268] on h2 "Features & Benefits" at bounding box center [196, 264] width 82 height 11
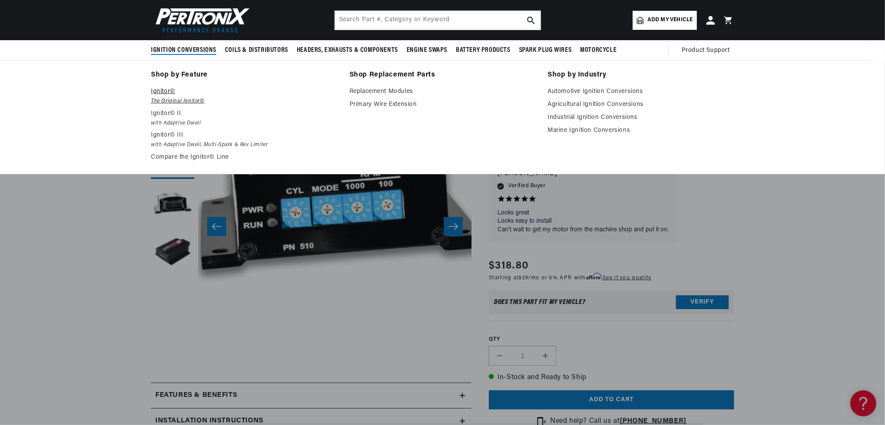
scroll to position [0, 0]
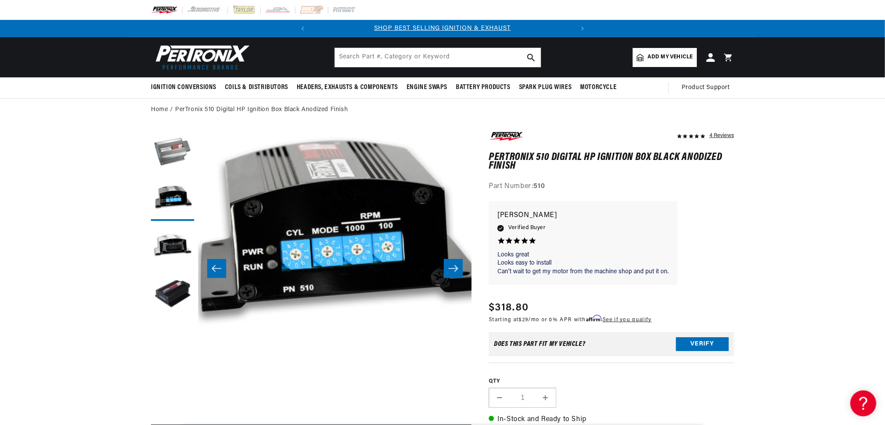
click at [170, 153] on button "Load image 1 in gallery view" at bounding box center [172, 151] width 43 height 43
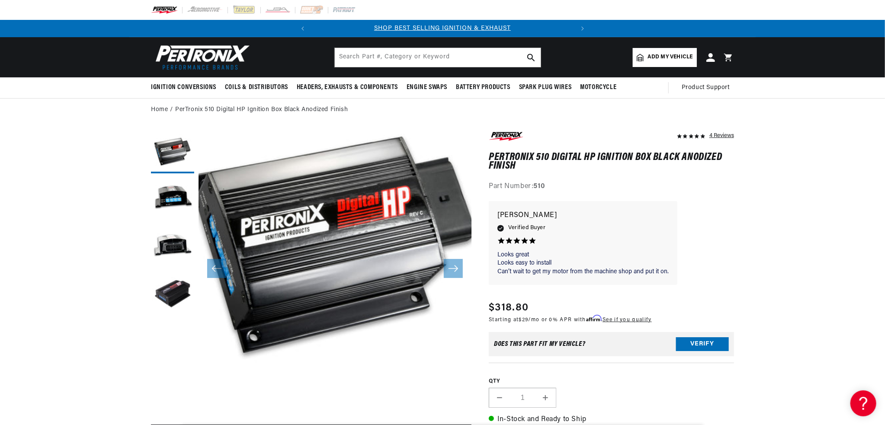
drag, startPoint x: 38, startPoint y: 285, endPoint x: 43, endPoint y: 283, distance: 6.2
click at [718, 202] on div "Looks great Looks easy to Looks great Looks easy to install Can’t wait to get m…" at bounding box center [611, 247] width 245 height 93
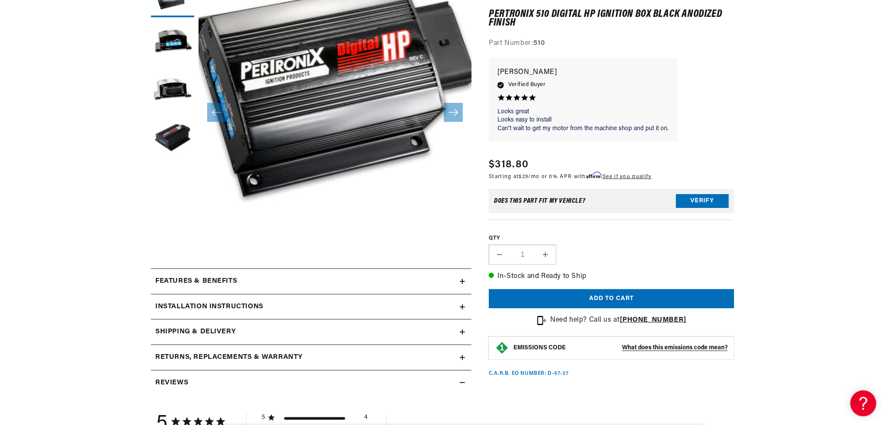
scroll to position [216, 0]
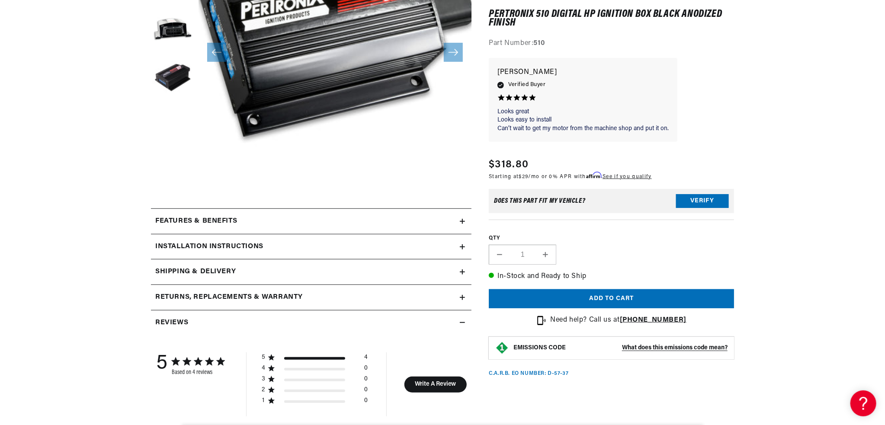
click at [199, 247] on h2 "Installation instructions" at bounding box center [209, 246] width 108 height 11
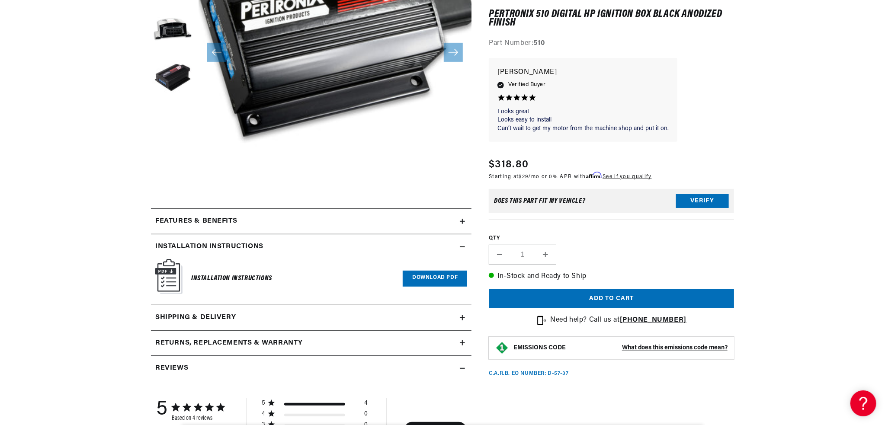
click at [216, 219] on h2 "Features & Benefits" at bounding box center [196, 221] width 82 height 11
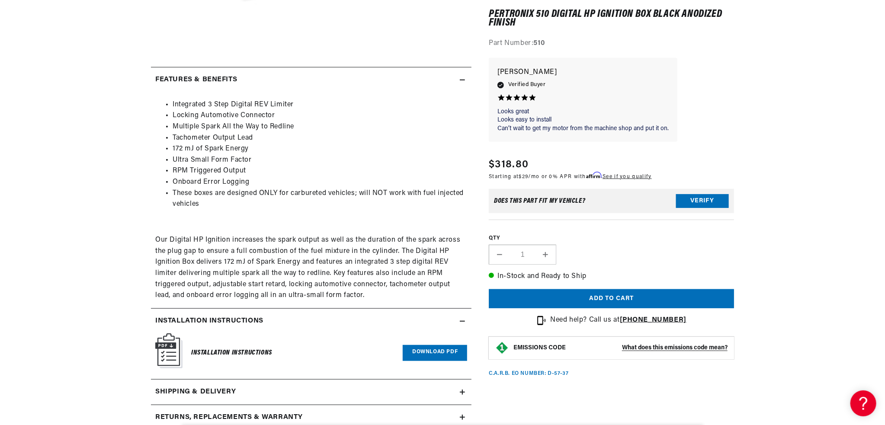
scroll to position [389, 0]
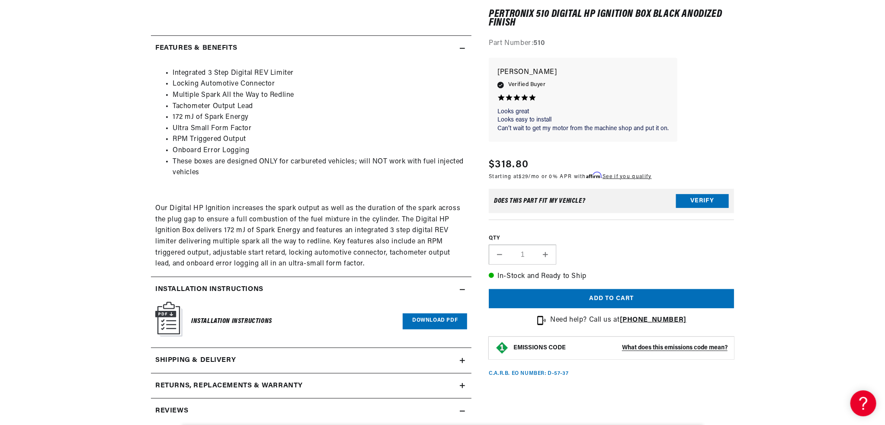
click at [304, 266] on span "Our Digital HP Ignition increases the spark output as well as the duration of t…" at bounding box center [307, 236] width 305 height 62
click at [452, 325] on link "Download PDF" at bounding box center [435, 322] width 64 height 16
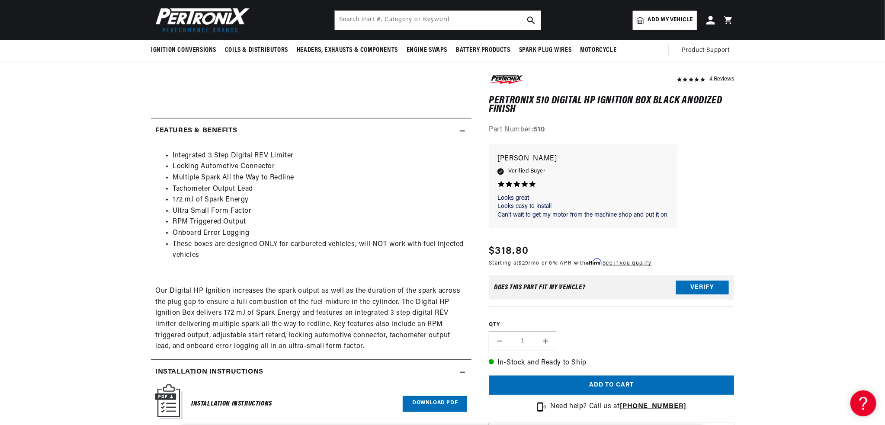
scroll to position [303, 0]
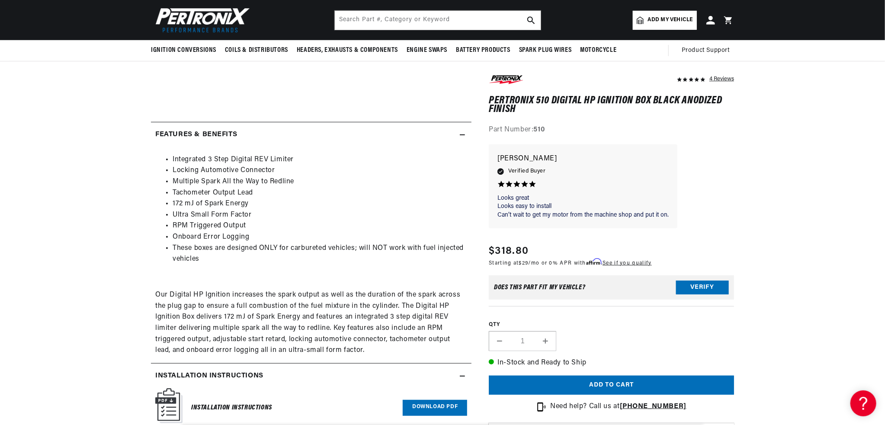
click at [218, 253] on li "These boxes are designed ONLY for carbureted vehicles; will NOT work with fuel …" at bounding box center [320, 254] width 295 height 22
click at [262, 274] on div "Integrated 3 Step Digital REV Limiter Locking Automotive Connector Multiple Spa…" at bounding box center [311, 255] width 312 height 202
click at [260, 274] on div "Integrated 3 Step Digital REV Limiter Locking Automotive Connector Multiple Spa…" at bounding box center [311, 255] width 312 height 202
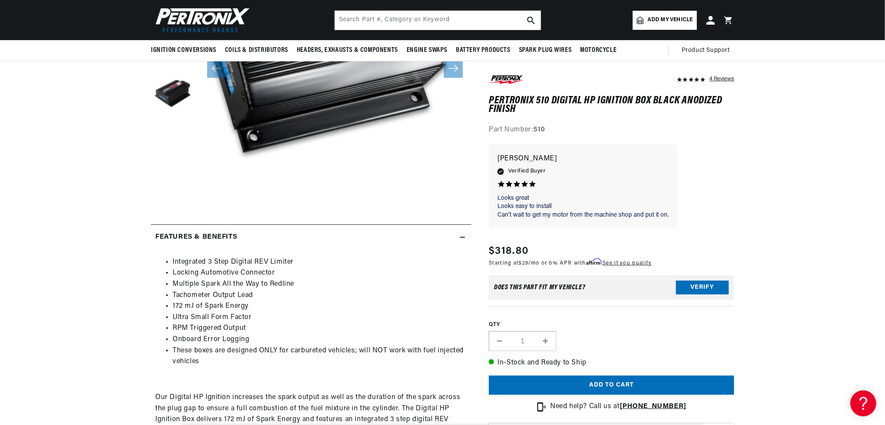
scroll to position [173, 0]
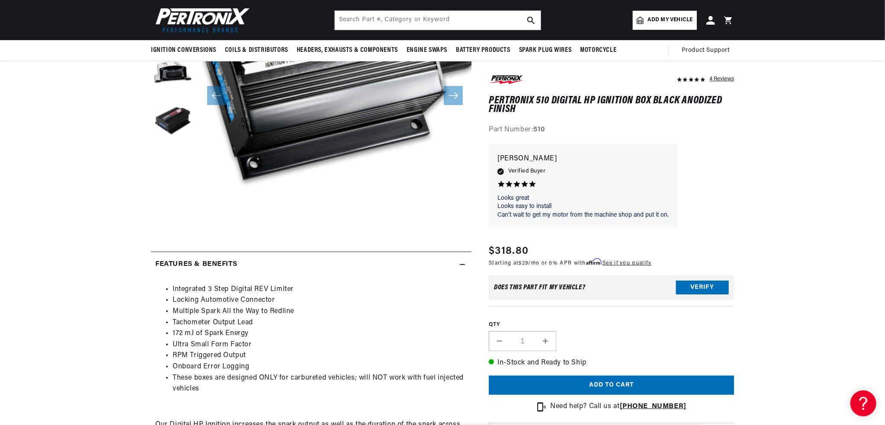
click at [336, 331] on li "172 mJ of Spark Energy" at bounding box center [320, 333] width 295 height 11
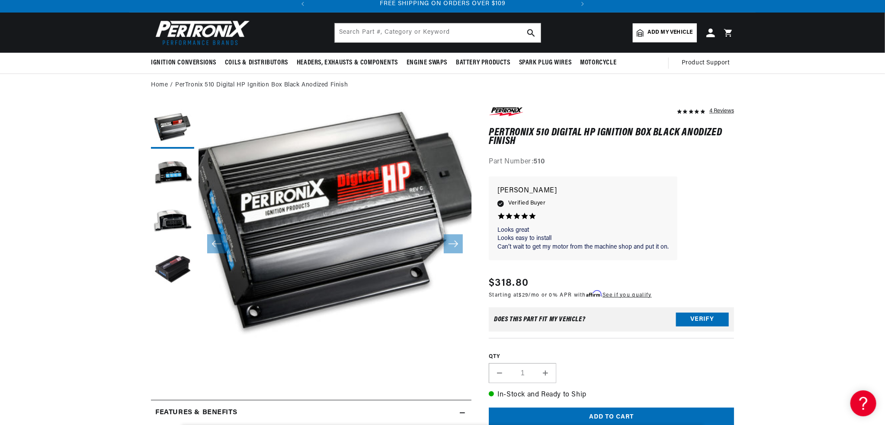
scroll to position [0, 0]
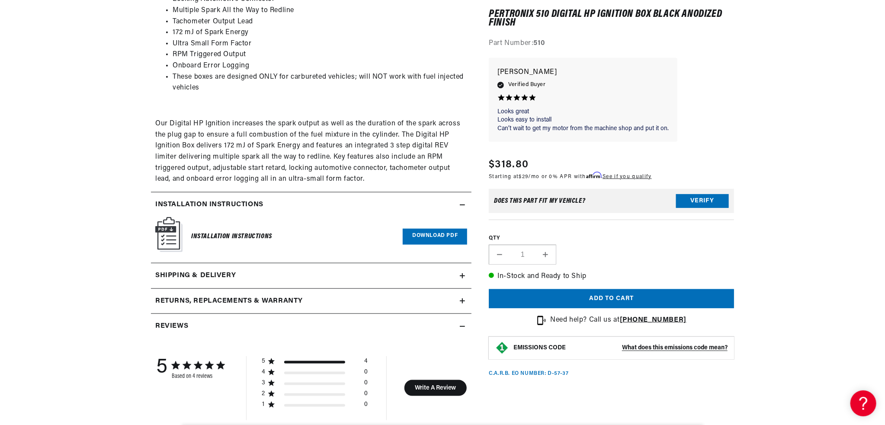
scroll to position [476, 0]
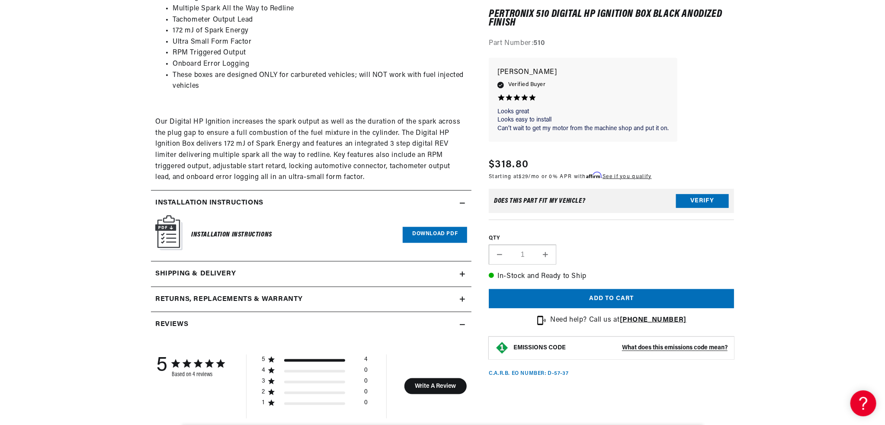
click at [422, 156] on span "Our Digital HP Ignition increases the spark output as well as the duration of t…" at bounding box center [307, 150] width 305 height 62
click at [432, 234] on link "Download PDF" at bounding box center [435, 235] width 64 height 16
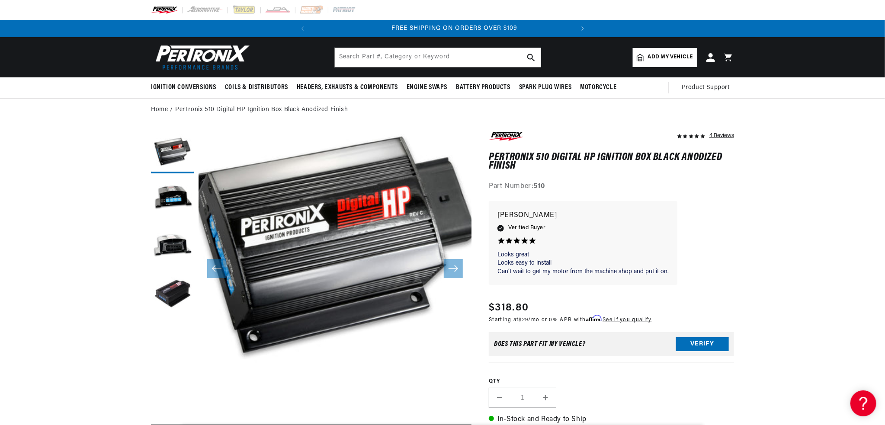
scroll to position [0, 262]
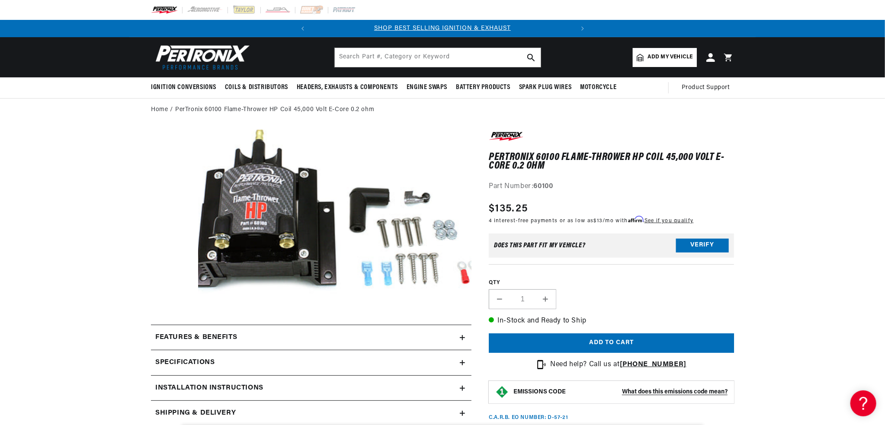
click at [628, 190] on div "Part Number: 60100" at bounding box center [611, 186] width 245 height 11
click at [613, 203] on div "Regular price $135.25" at bounding box center [591, 209] width 205 height 16
click at [80, 244] on section "PerTronix 60100 Flame-Thrower HP Coil 45,000 Volt E-Core 0.2 ohm PerTronix 6010…" at bounding box center [442, 397] width 885 height 551
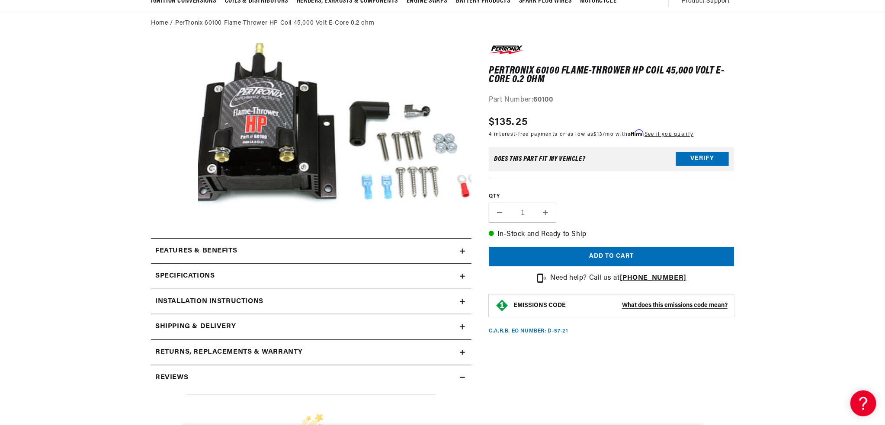
scroll to position [0, 262]
click at [312, 254] on div "Features & Benefits" at bounding box center [305, 251] width 309 height 11
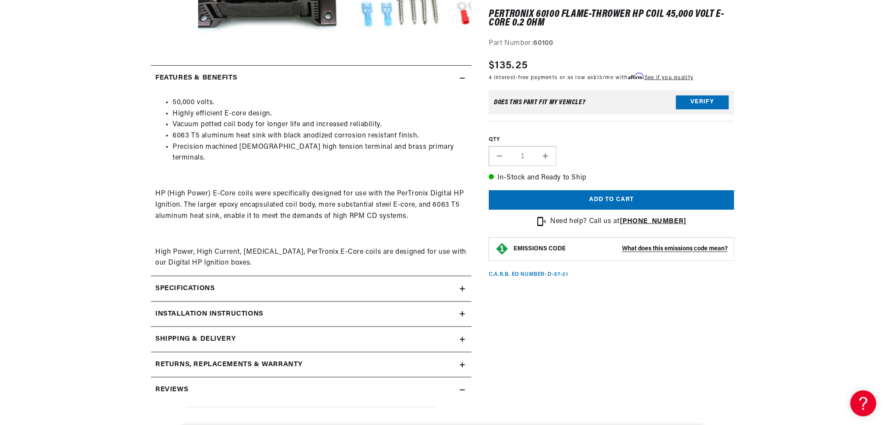
scroll to position [0, 0]
click at [462, 286] on icon at bounding box center [462, 288] width 5 height 5
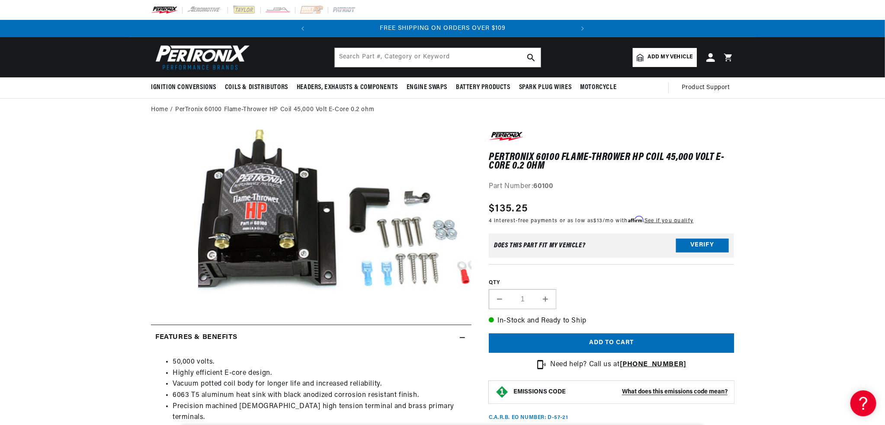
click at [379, 362] on li "50,000 volts." at bounding box center [320, 362] width 295 height 11
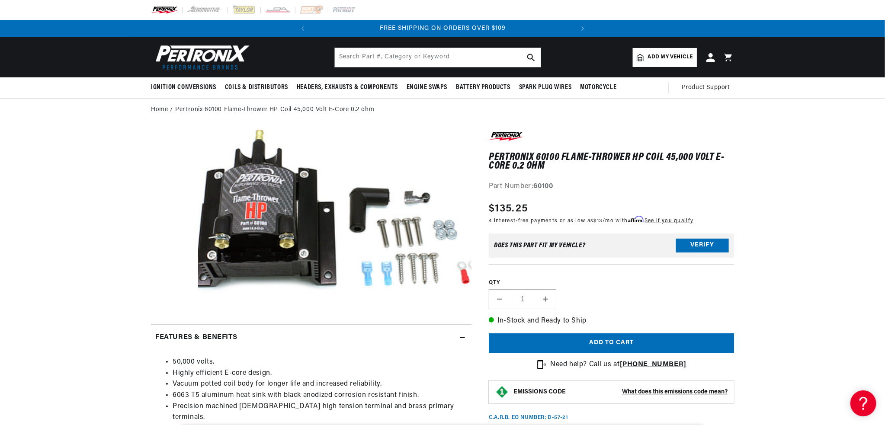
click at [732, 183] on div "Part Number: 60100" at bounding box center [611, 186] width 245 height 11
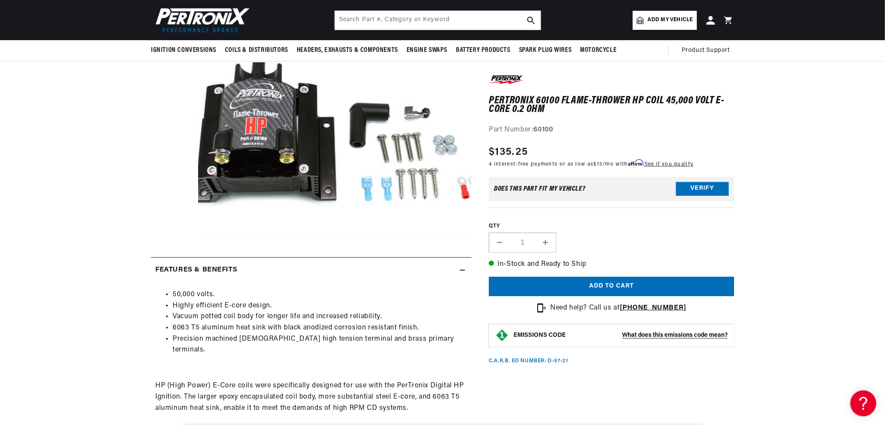
scroll to position [0, 0]
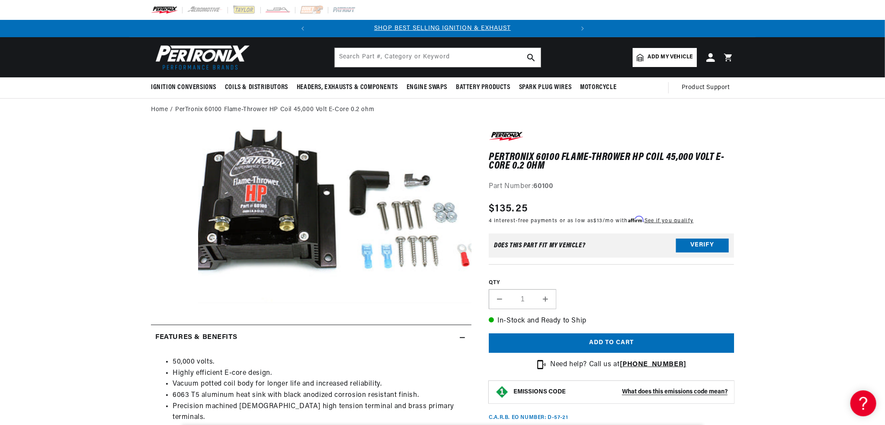
drag, startPoint x: 488, startPoint y: 185, endPoint x: 567, endPoint y: 185, distance: 78.7
click at [549, 186] on strong "60100" at bounding box center [543, 186] width 19 height 7
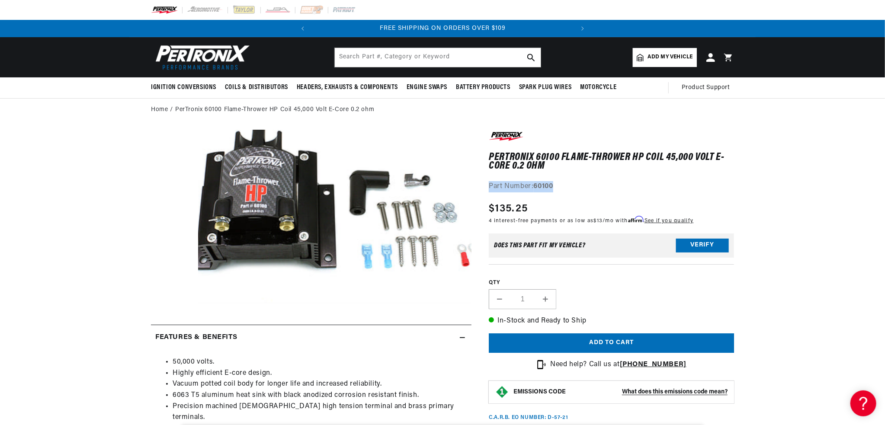
click at [594, 175] on div "PerTronix 60100 Flame-Thrower HP Coil 45,000 Volt E-Core 0.2 ohm PerTronix 6010…" at bounding box center [611, 161] width 245 height 62
click at [536, 180] on div "PerTronix 60100 Flame-Thrower HP Coil 45,000 Volt E-Core 0.2 ohm PerTronix 6010…" at bounding box center [611, 161] width 245 height 62
click at [594, 177] on div "PerTronix 60100 Flame-Thrower HP Coil 45,000 Volt E-Core 0.2 ohm PerTronix 6010…" at bounding box center [611, 161] width 245 height 62
click at [703, 170] on div "PerTronix 60100 Flame-Thrower HP Coil 45,000 Volt E-Core 0.2 ohm PerTronix 6010…" at bounding box center [611, 161] width 245 height 62
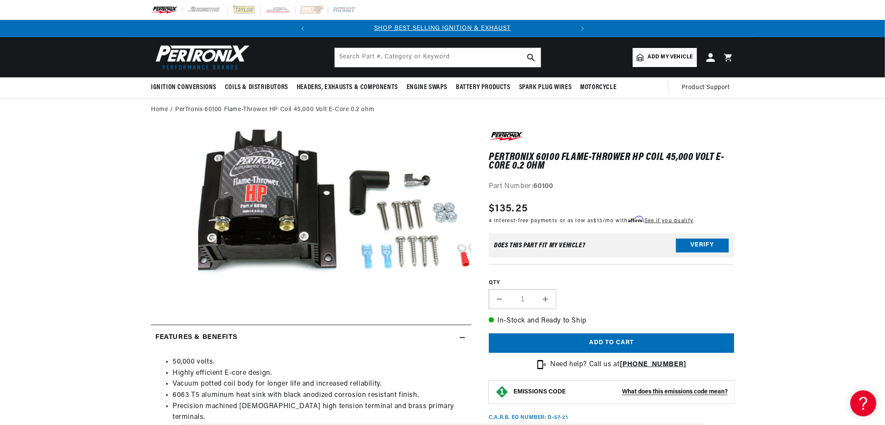
click at [603, 173] on div "PerTronix 60100 Flame-Thrower HP Coil 45,000 Volt E-Core 0.2 ohm PerTronix 6010…" at bounding box center [611, 161] width 245 height 62
click at [646, 188] on div "Part Number: 60100" at bounding box center [611, 186] width 245 height 11
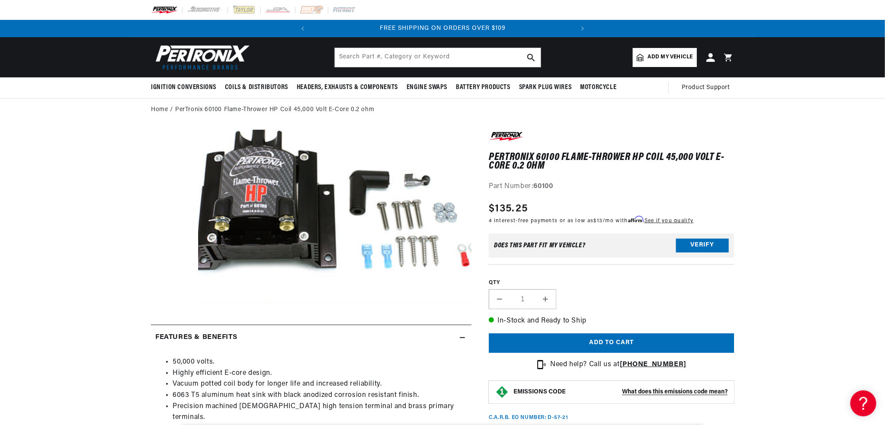
click at [691, 162] on h1 "PerTronix 60100 Flame-Thrower HP Coil 45,000 Volt E-Core 0.2 ohm" at bounding box center [611, 162] width 245 height 18
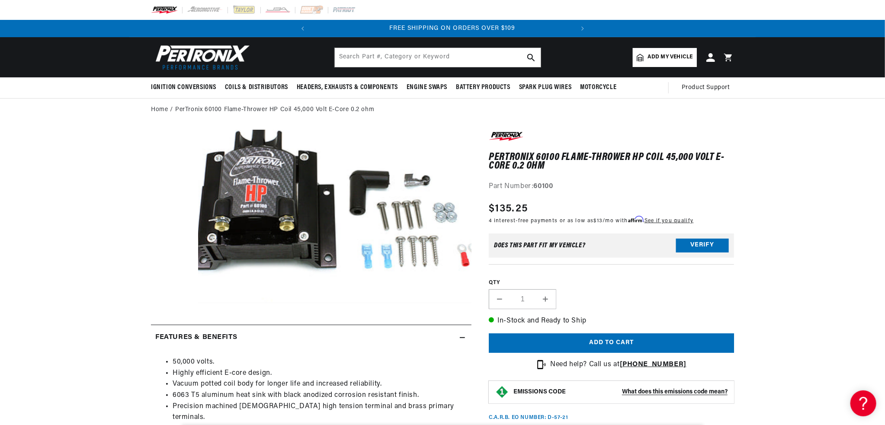
scroll to position [0, 262]
click at [530, 266] on div "QTY Decrease quantity for PerTronix 60100 Flame-Thrower HP Coil 45,000 Volt E-C…" at bounding box center [611, 286] width 245 height 45
drag, startPoint x: 766, startPoint y: 264, endPoint x: 770, endPoint y: 264, distance: 4.3
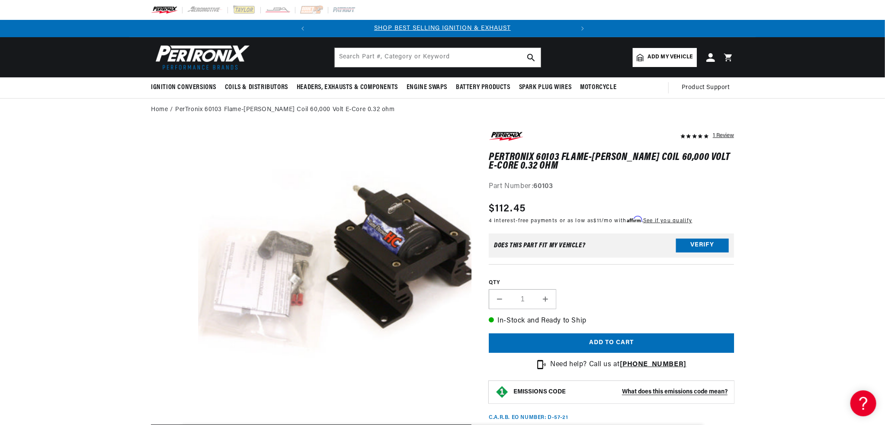
click at [621, 201] on div "Regular price $112.45" at bounding box center [590, 209] width 203 height 16
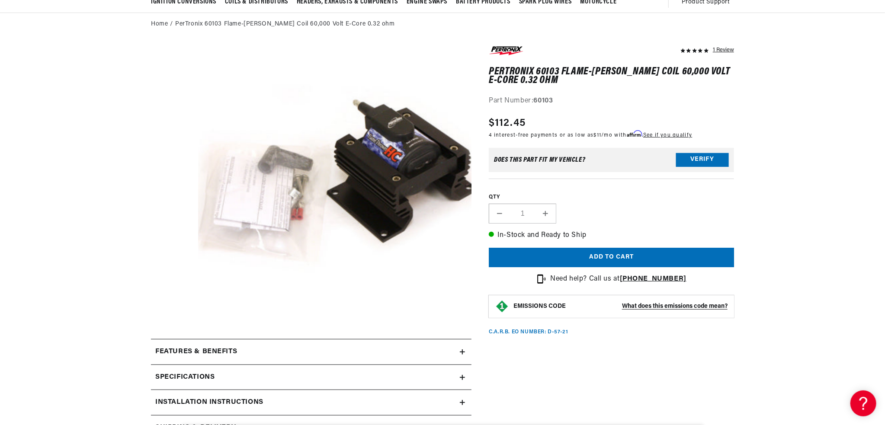
scroll to position [87, 0]
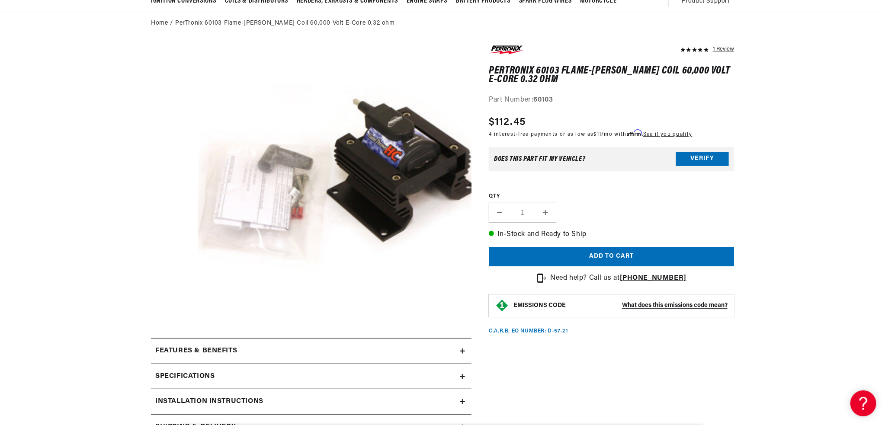
click at [618, 216] on div "QTY Decrease quantity for PerTronix 60103 Flame-[PERSON_NAME] Coil 60,000 Volt …" at bounding box center [611, 200] width 245 height 45
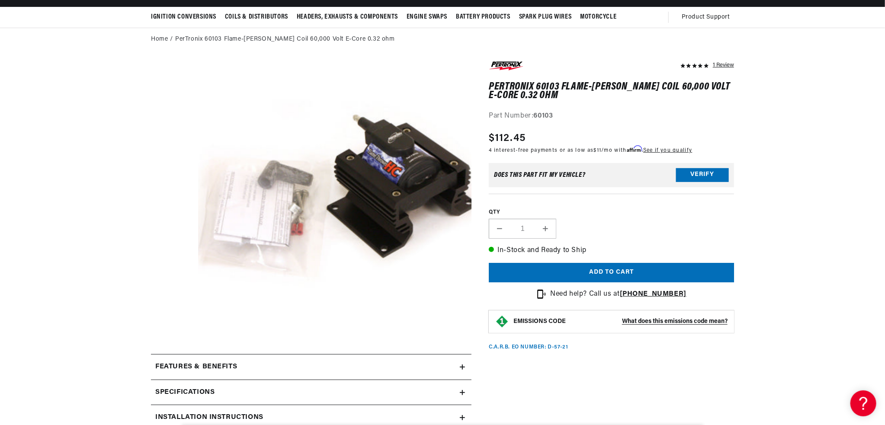
scroll to position [43, 0]
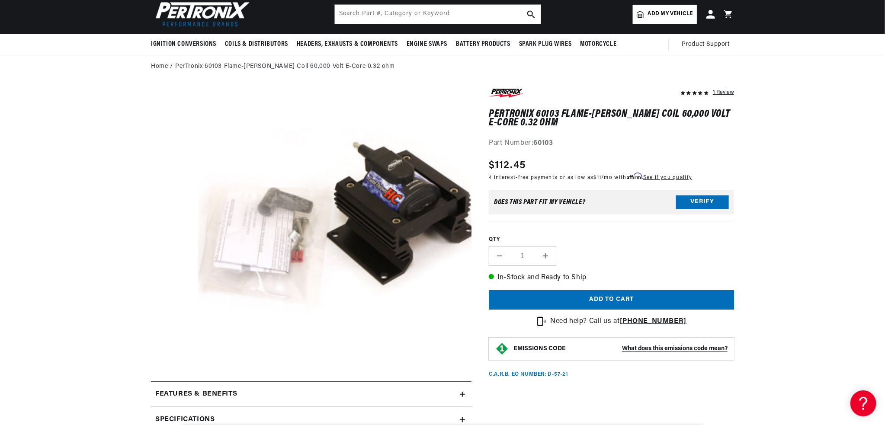
click at [627, 242] on label "QTY" at bounding box center [611, 239] width 245 height 7
click at [535, 246] on input "1" at bounding box center [522, 256] width 25 height 20
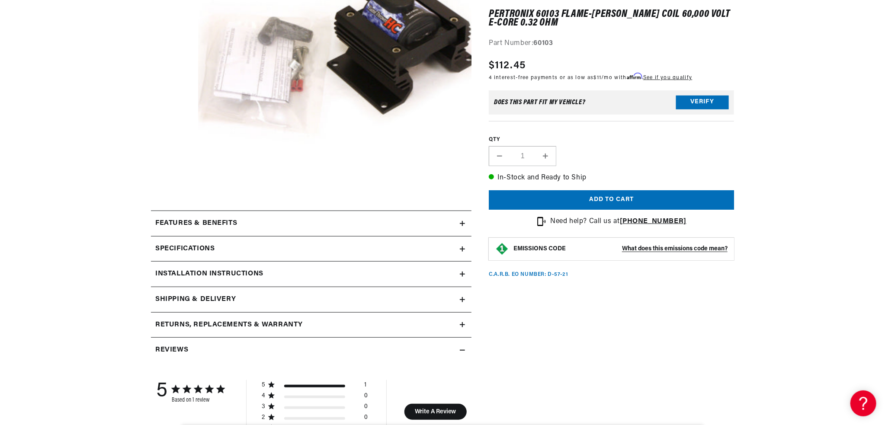
scroll to position [216, 0]
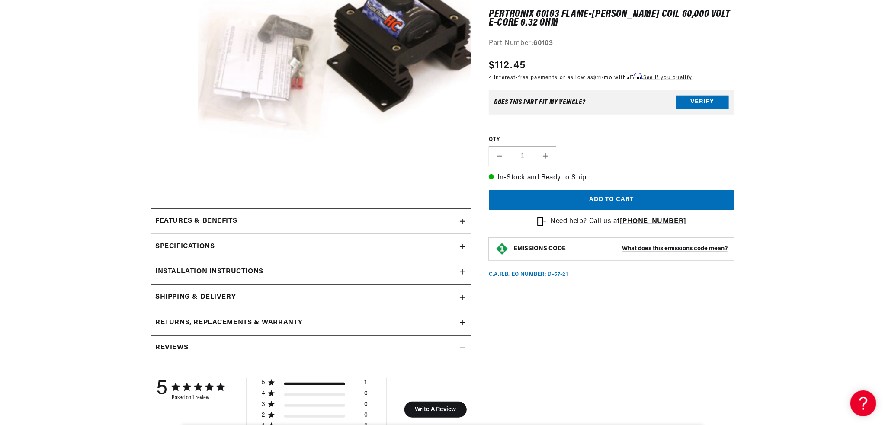
click at [458, 221] on div "Features & Benefits" at bounding box center [305, 221] width 309 height 11
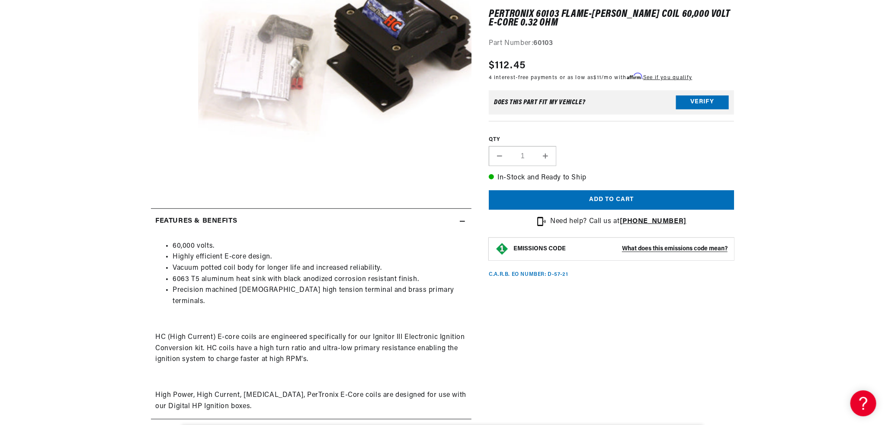
scroll to position [0, 0]
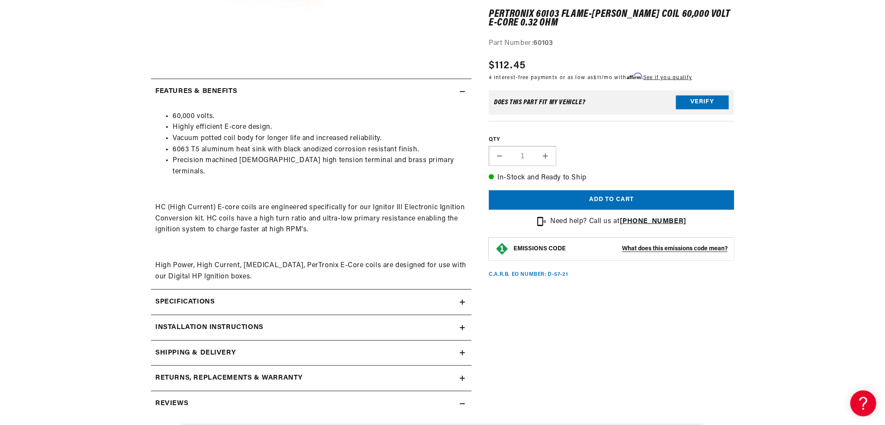
click at [464, 290] on summary "Specifications" at bounding box center [311, 302] width 321 height 25
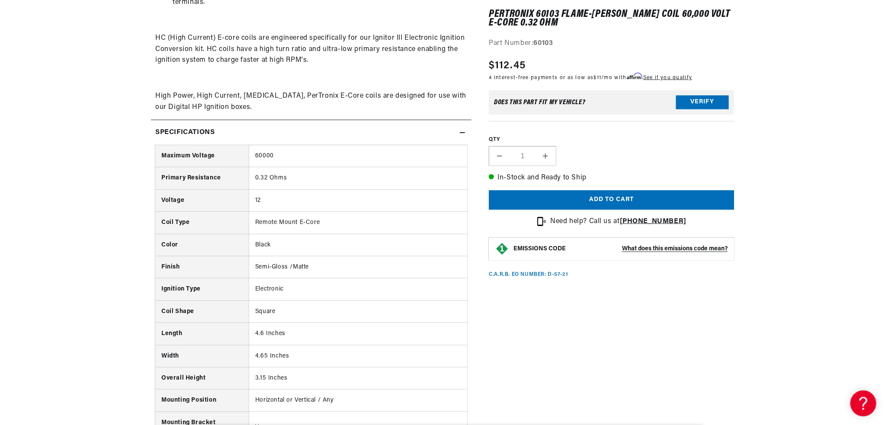
scroll to position [519, 0]
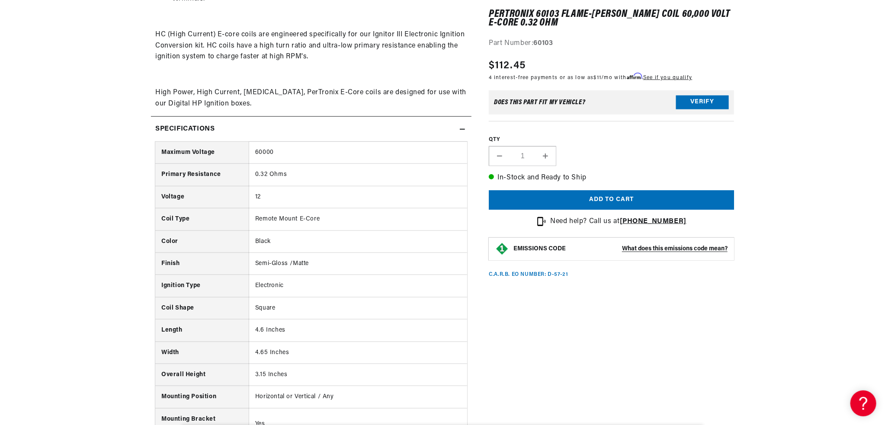
click at [457, 124] on div "Specifications" at bounding box center [305, 129] width 309 height 11
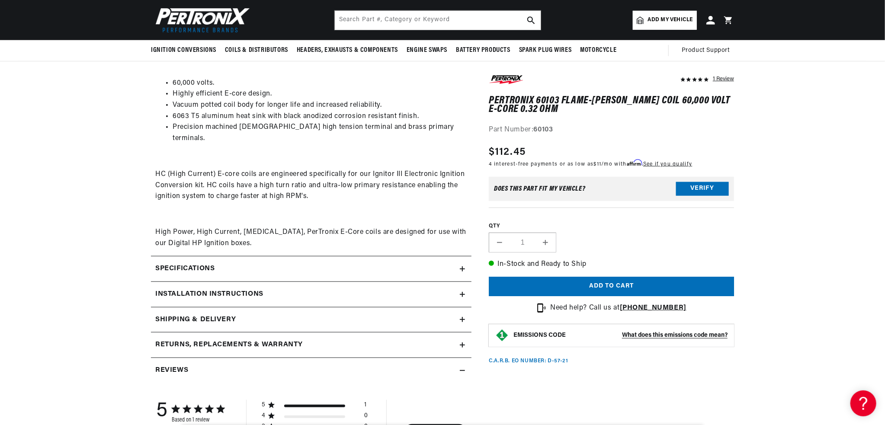
scroll to position [303, 0]
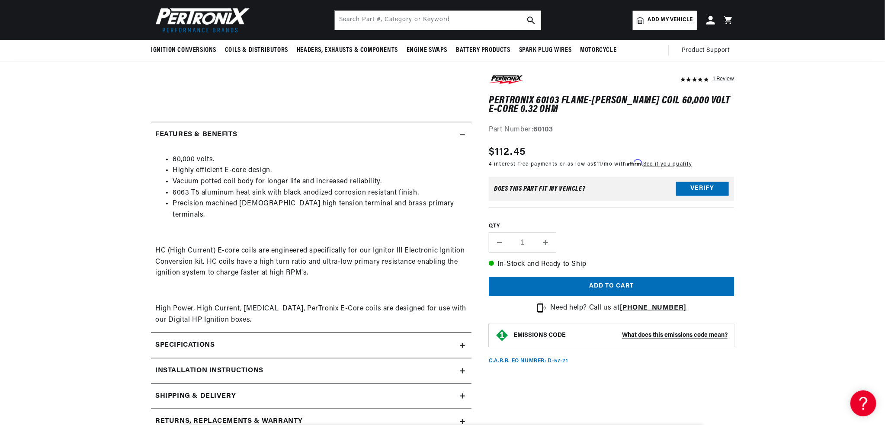
click at [464, 135] on icon at bounding box center [462, 135] width 5 height 0
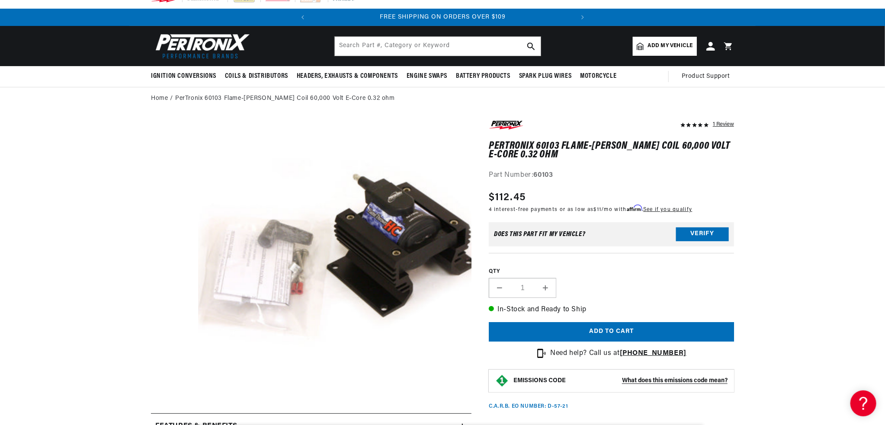
scroll to position [0, 0]
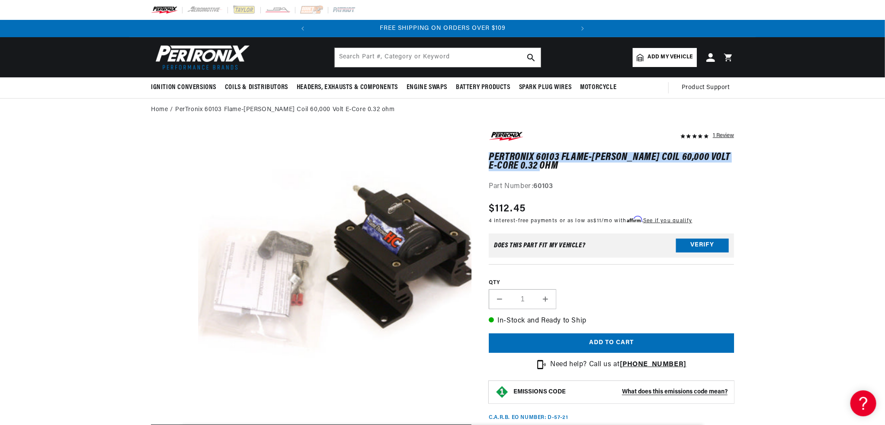
drag, startPoint x: 491, startPoint y: 156, endPoint x: 696, endPoint y: 163, distance: 205.2
click at [696, 163] on h1 "PerTronix 60103 Flame-[PERSON_NAME] Coil 60,000 Volt E-Core 0.32 ohm" at bounding box center [611, 162] width 245 height 18
copy h1 "PerTronix 60103 Flame-[PERSON_NAME] Coil 60,000 Volt E-Core 0.32 ohm"
drag, startPoint x: 774, startPoint y: 163, endPoint x: 735, endPoint y: 84, distance: 88.2
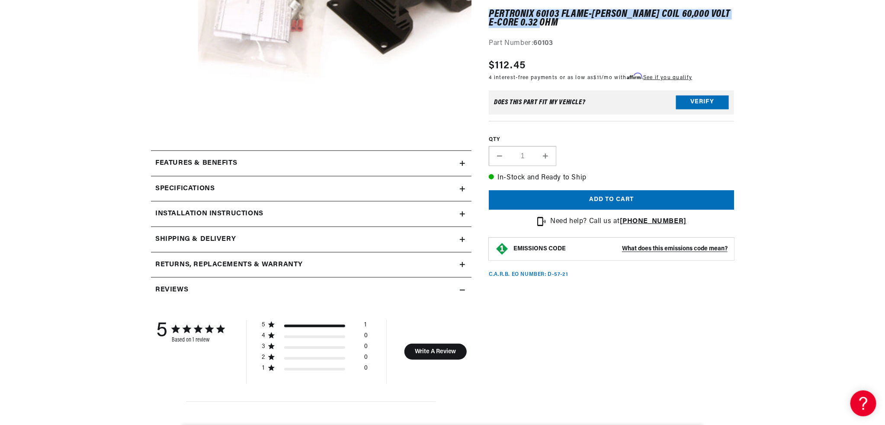
scroll to position [303, 0]
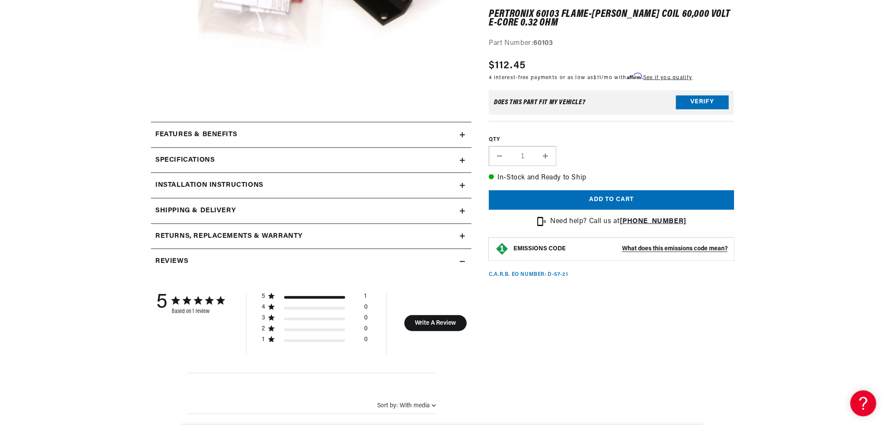
click at [460, 131] on summary "Features & Benefits" at bounding box center [311, 134] width 321 height 25
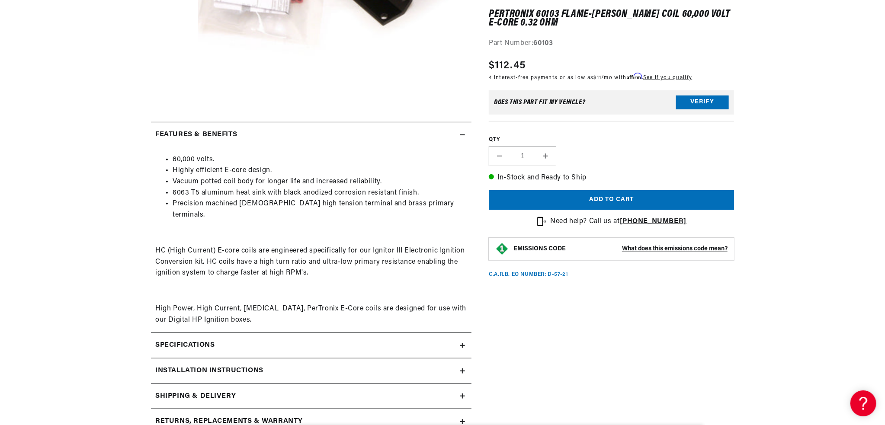
scroll to position [0, 0]
click at [406, 233] on div "60,000 volts. Highly efficient E-core design. Vacuum potted coil body for longe…" at bounding box center [311, 240] width 321 height 172
click at [390, 225] on div "60,000 volts. Highly efficient E-core design. Vacuum potted coil body for longe…" at bounding box center [311, 240] width 321 height 172
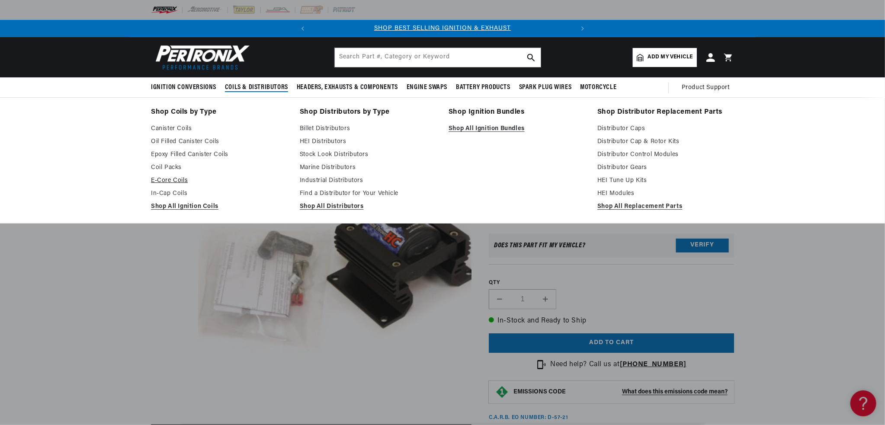
click at [171, 179] on link "E-Core Coils" at bounding box center [219, 181] width 137 height 10
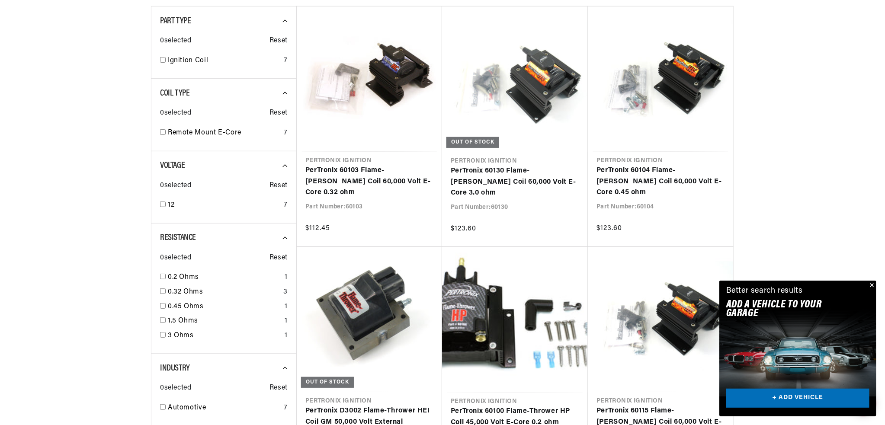
scroll to position [346, 0]
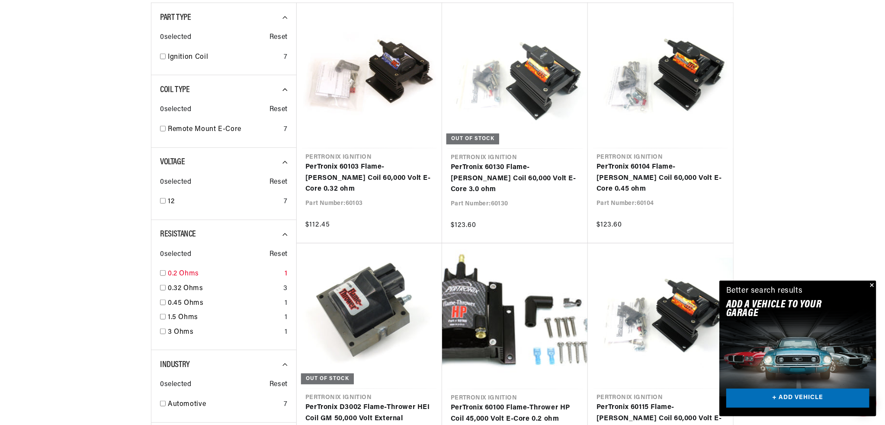
click at [164, 274] on input "checkbox" at bounding box center [163, 273] width 6 height 6
checkbox input "true"
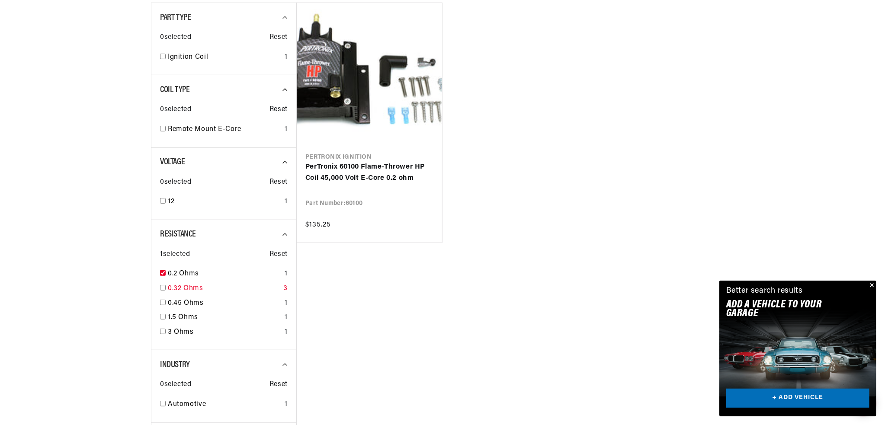
scroll to position [0, 262]
click at [163, 287] on input "checkbox" at bounding box center [163, 288] width 6 height 6
checkbox input "true"
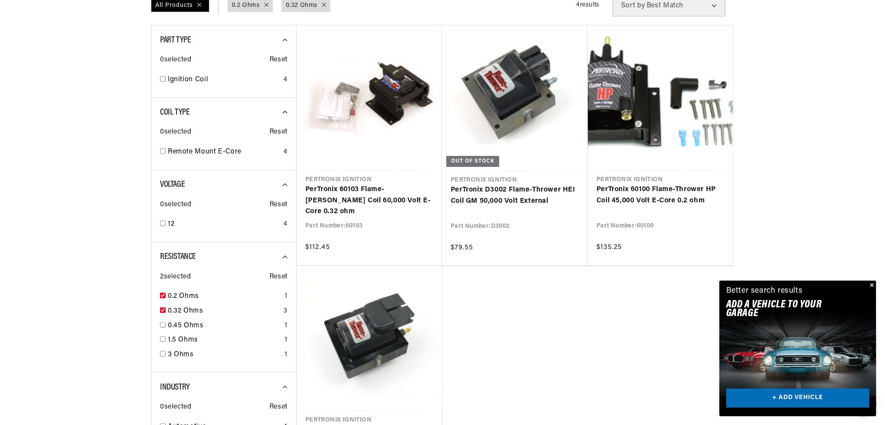
scroll to position [346, 0]
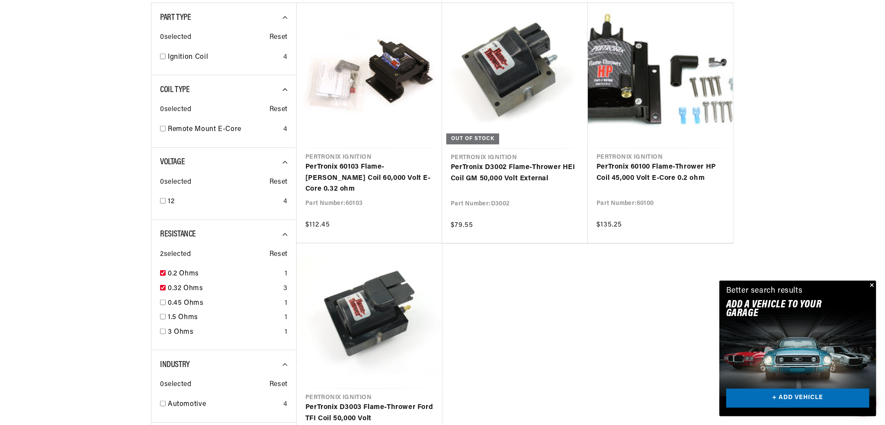
click at [76, 252] on div at bounding box center [442, 340] width 885 height 736
drag, startPoint x: 591, startPoint y: 293, endPoint x: 596, endPoint y: 290, distance: 5.8
click at [591, 293] on ul "Pertronix Ignition PerTronix 60103 Flame-Thrower HC Coil 60,000 Volt E-Core 0.3…" at bounding box center [514, 244] width 437 height 482
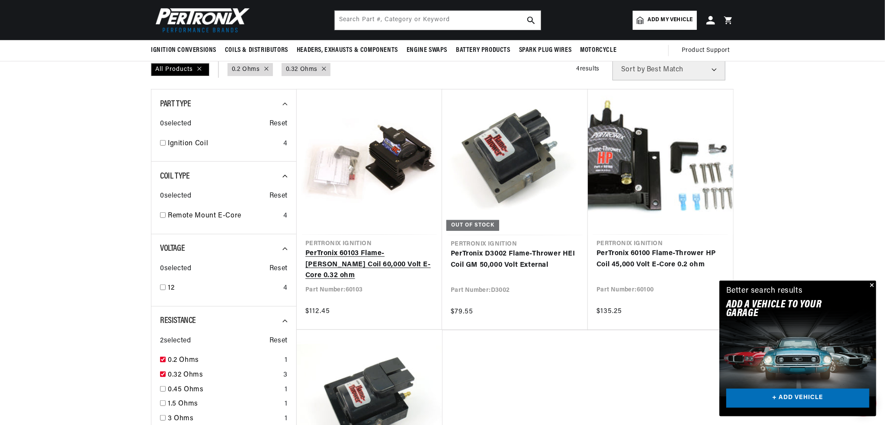
scroll to position [0, 262]
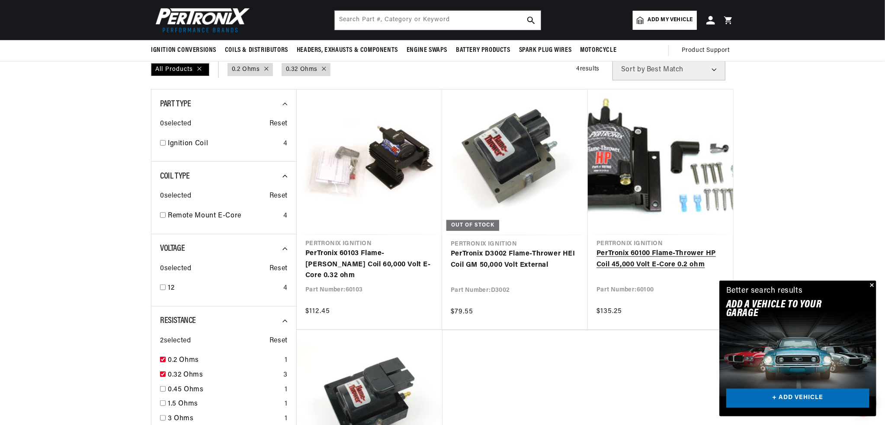
click at [678, 267] on link "PerTronix 60100 Flame-Thrower HP Coil 45,000 Volt E-Core 0.2 ohm" at bounding box center [661, 259] width 128 height 22
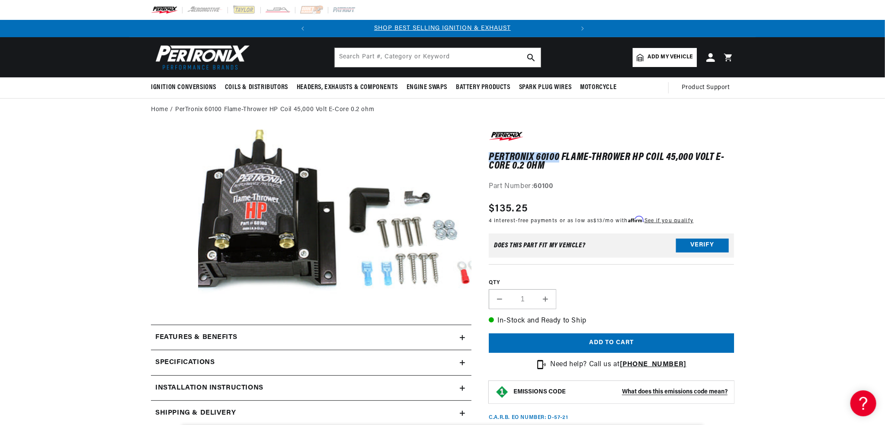
drag, startPoint x: 489, startPoint y: 155, endPoint x: 559, endPoint y: 161, distance: 70.7
click at [559, 161] on h1 "PerTronix 60100 Flame-Thrower HP Coil 45,000 Volt E-Core 0.2 ohm" at bounding box center [611, 162] width 245 height 18
copy h1 "PerTronix 60100"
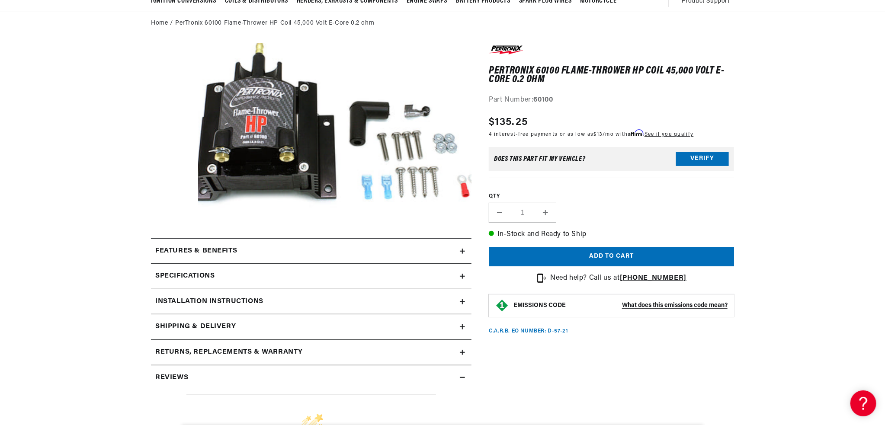
click at [228, 280] on div "Specifications" at bounding box center [305, 276] width 309 height 11
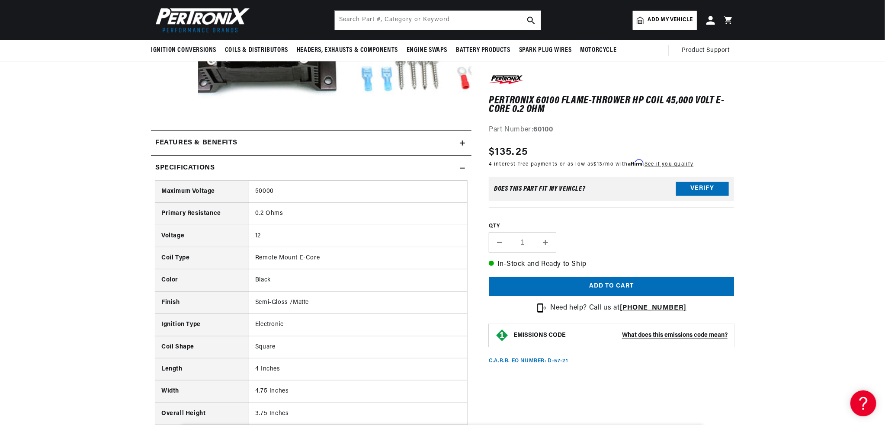
scroll to position [173, 0]
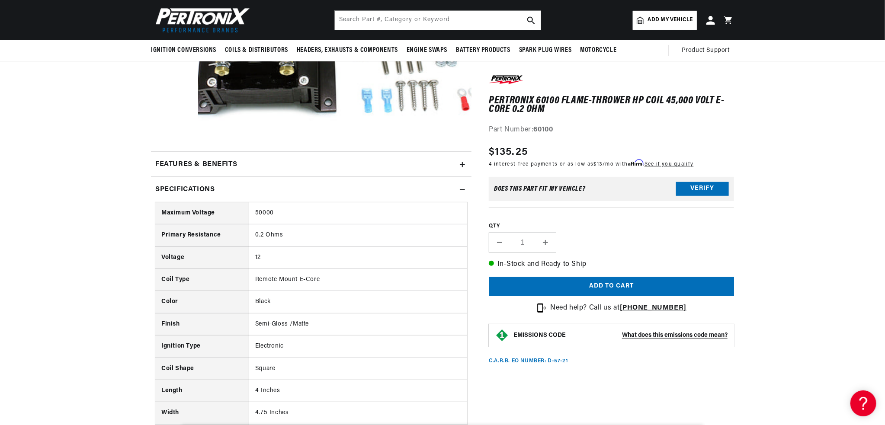
drag, startPoint x: 448, startPoint y: 193, endPoint x: 455, endPoint y: 187, distance: 9.2
click at [449, 193] on div "Specifications" at bounding box center [305, 189] width 309 height 11
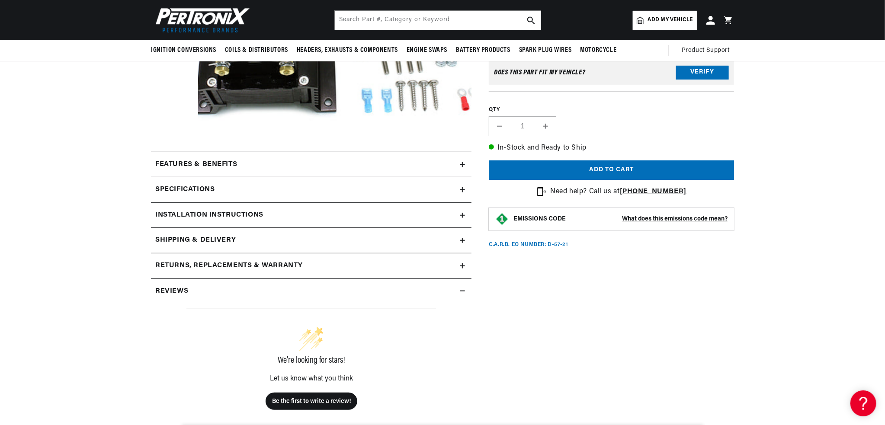
click at [464, 165] on icon at bounding box center [462, 164] width 5 height 5
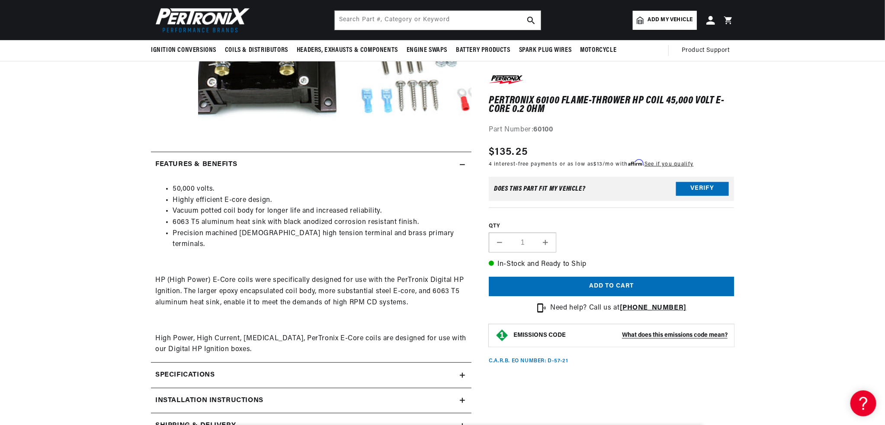
scroll to position [0, 0]
click at [464, 164] on icon at bounding box center [462, 164] width 5 height 5
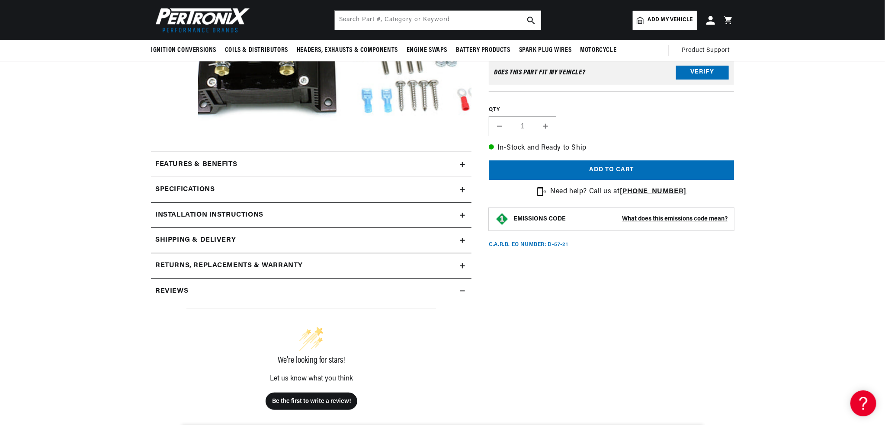
click at [217, 212] on h2 "Installation instructions" at bounding box center [209, 215] width 108 height 11
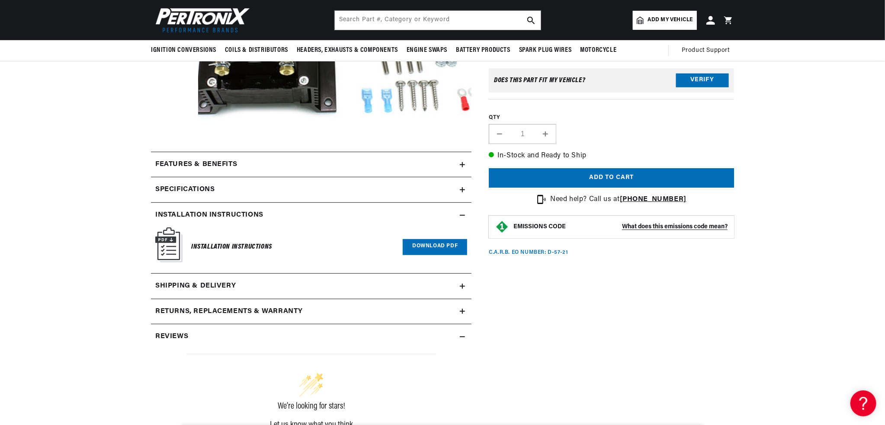
click at [420, 238] on div "Installation Instructions Download PDF" at bounding box center [311, 247] width 312 height 39
click at [421, 245] on link "Download PDF" at bounding box center [435, 247] width 64 height 16
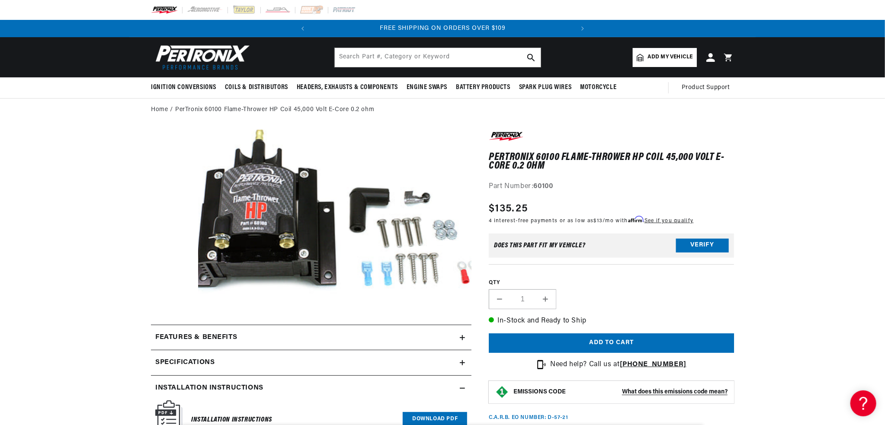
click at [792, 189] on section "PerTronix 60100 Flame-Thrower HP Coil 45,000 Volt E-Core 0.2 ohm PerTronix 6010…" at bounding box center [442, 401] width 885 height 559
click at [794, 196] on section "PerTronix 60100 Flame-Thrower HP Coil 45,000 Volt E-Core 0.2 ohm PerTronix 6010…" at bounding box center [442, 401] width 885 height 559
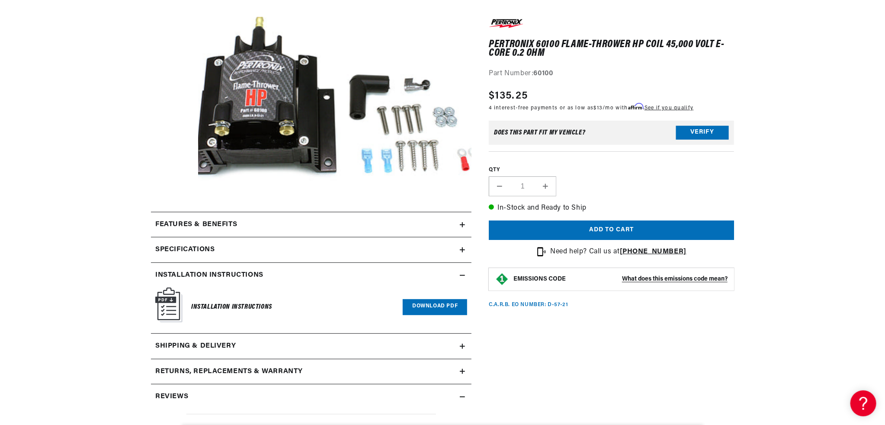
scroll to position [130, 0]
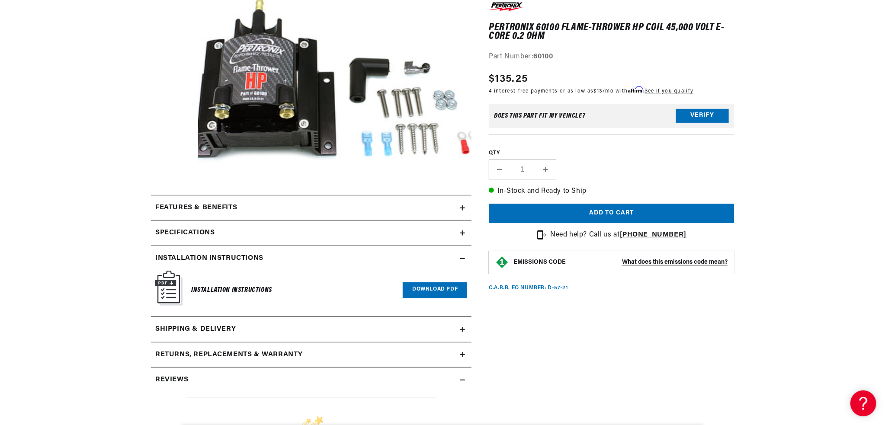
click at [462, 254] on summary "Installation instructions" at bounding box center [311, 258] width 321 height 25
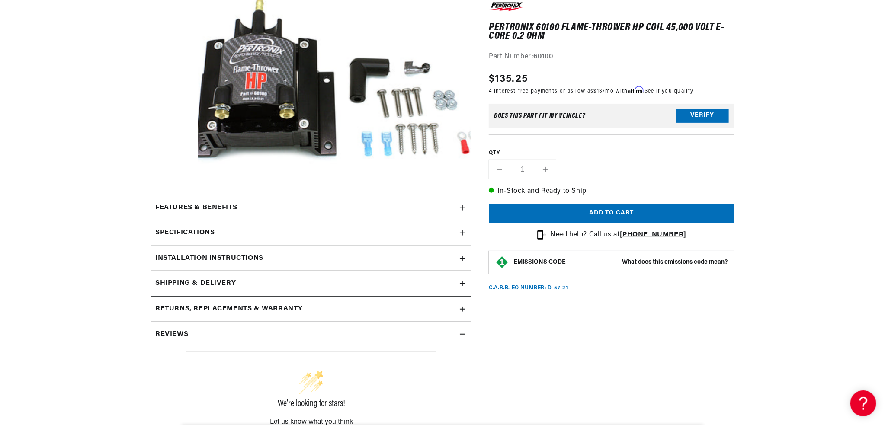
click at [466, 205] on summary "Features & Benefits" at bounding box center [311, 208] width 321 height 25
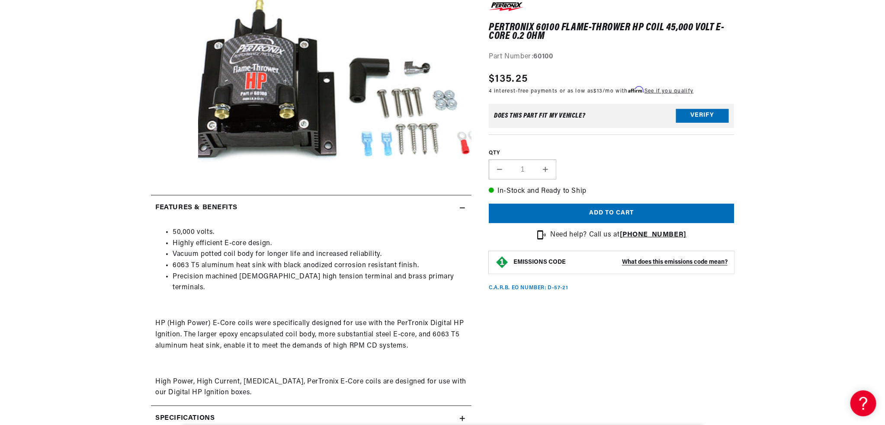
click at [464, 206] on icon at bounding box center [462, 207] width 5 height 5
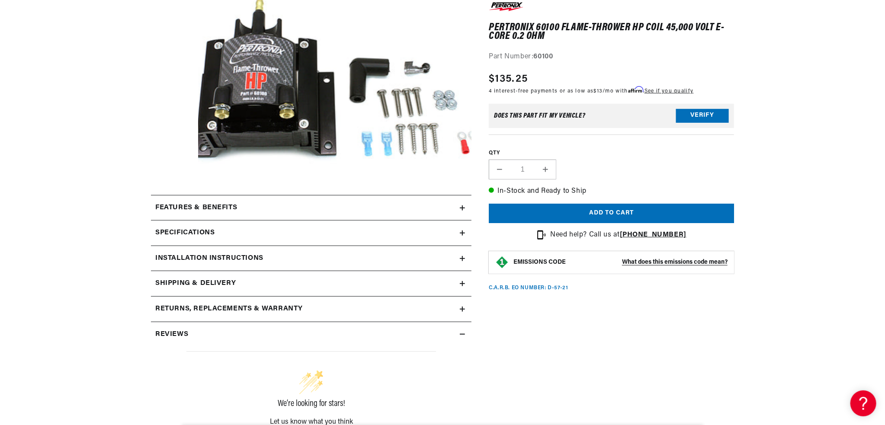
click at [687, 167] on div "QTY Decrease quantity for PerTronix 60100 Flame-Thrower HP Coil 45,000 Volt E-C…" at bounding box center [611, 157] width 245 height 45
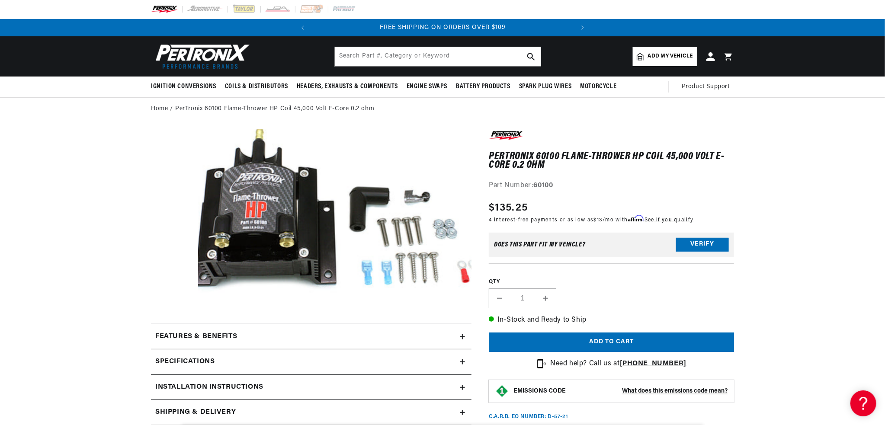
scroll to position [0, 0]
